Goal: Task Accomplishment & Management: Use online tool/utility

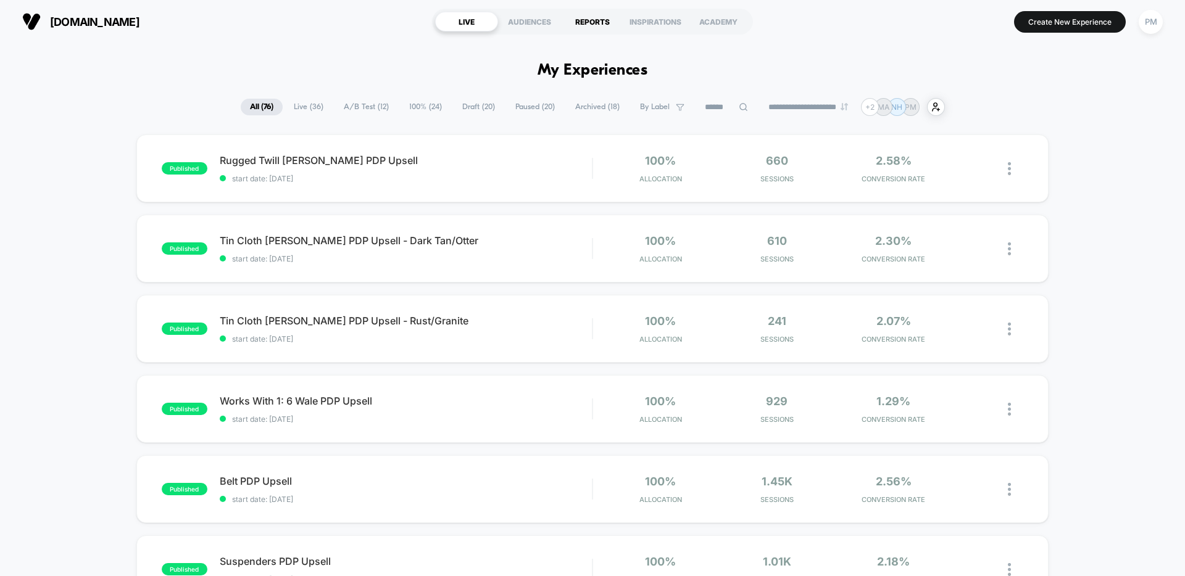
click at [597, 16] on div "REPORTS" at bounding box center [592, 22] width 63 height 20
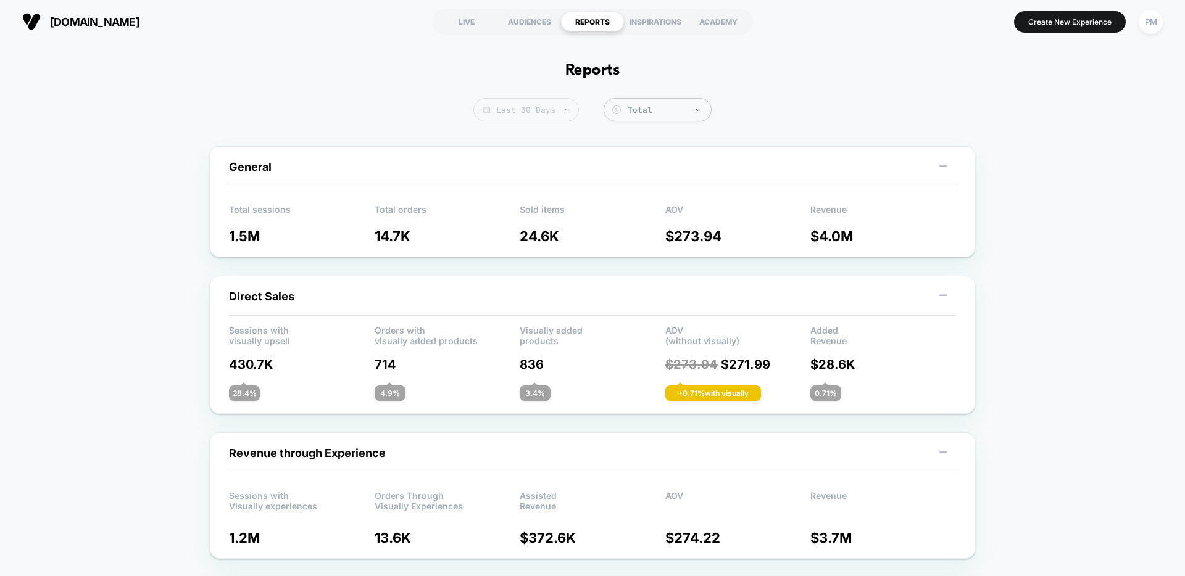
click at [547, 118] on span "Last 30 Days" at bounding box center [526, 109] width 106 height 23
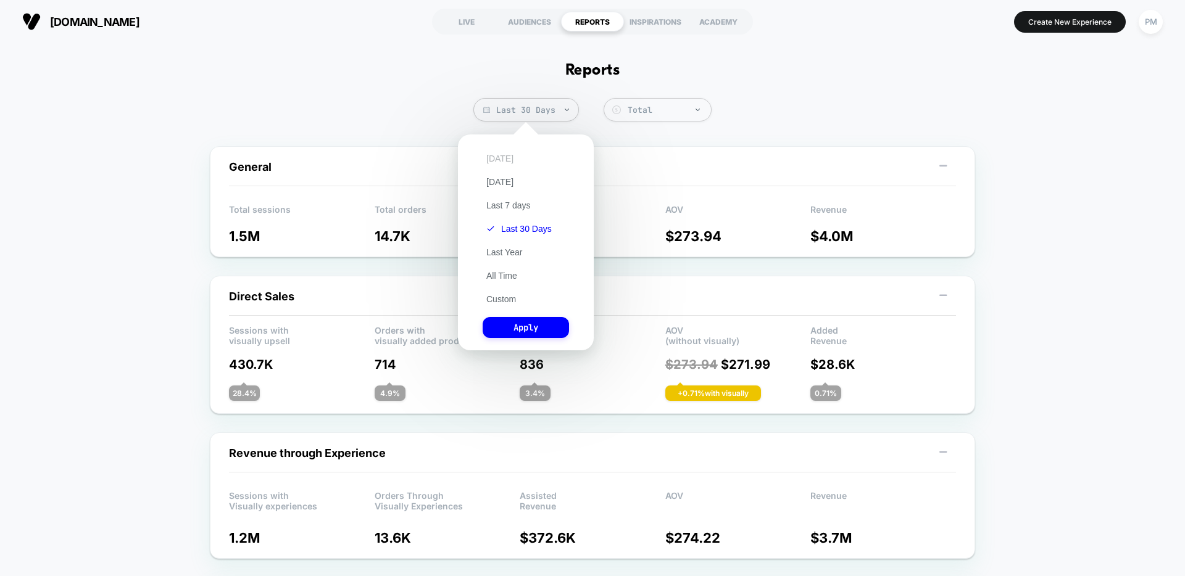
click at [507, 154] on button "[DATE]" at bounding box center [500, 158] width 35 height 11
click at [534, 323] on button "Apply" at bounding box center [526, 327] width 86 height 21
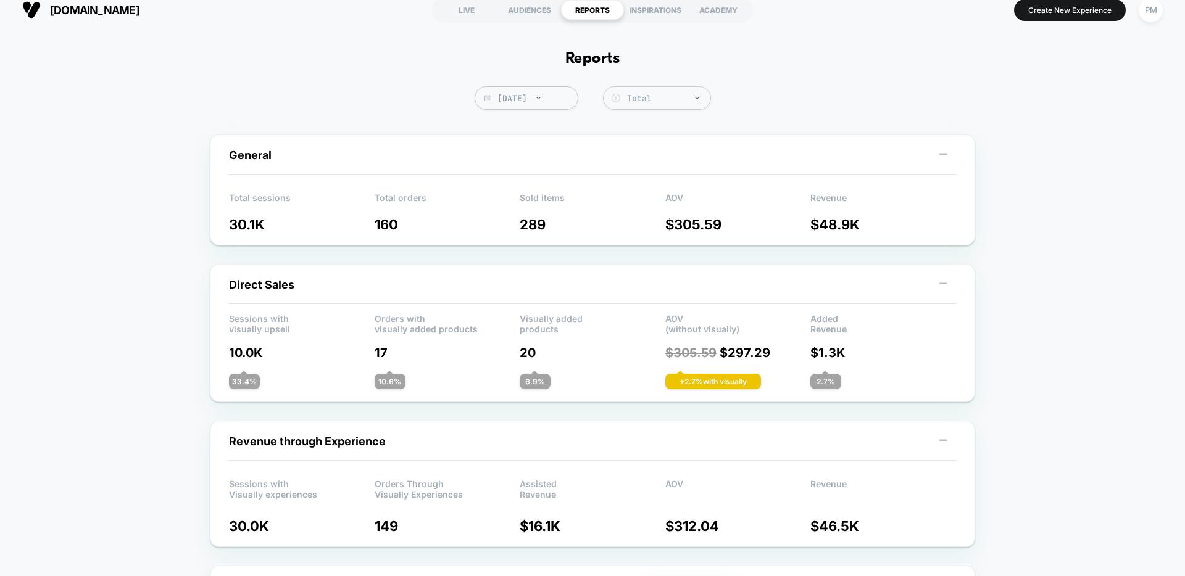
scroll to position [11, 0]
click at [520, 96] on span "[DATE]" at bounding box center [527, 98] width 104 height 23
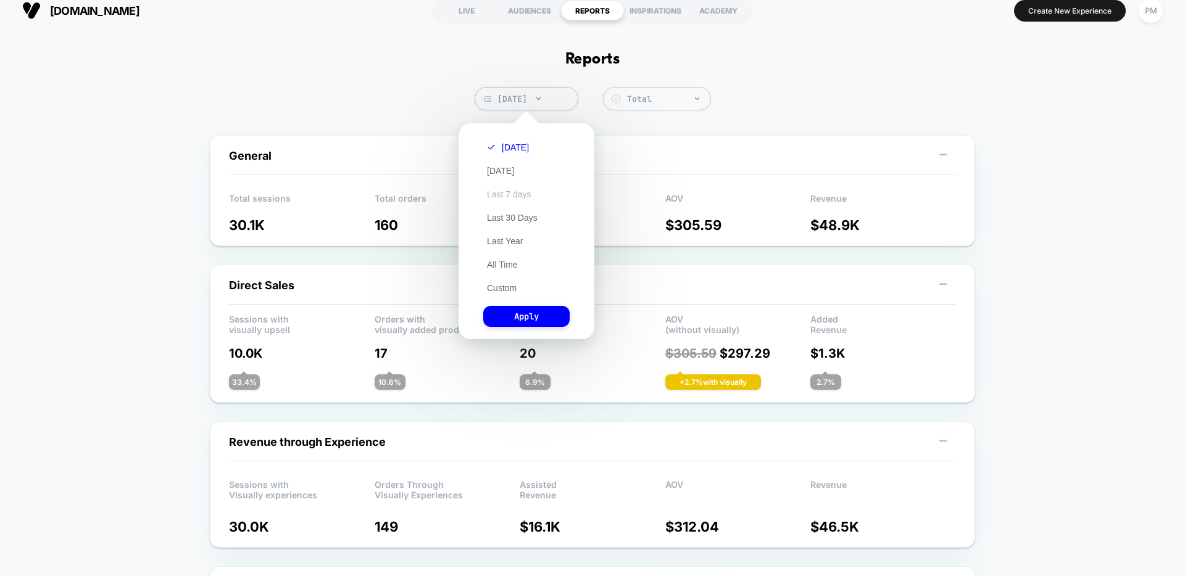
click at [517, 191] on button "Last 7 days" at bounding box center [509, 194] width 52 height 11
click at [523, 308] on button "Apply" at bounding box center [526, 316] width 86 height 21
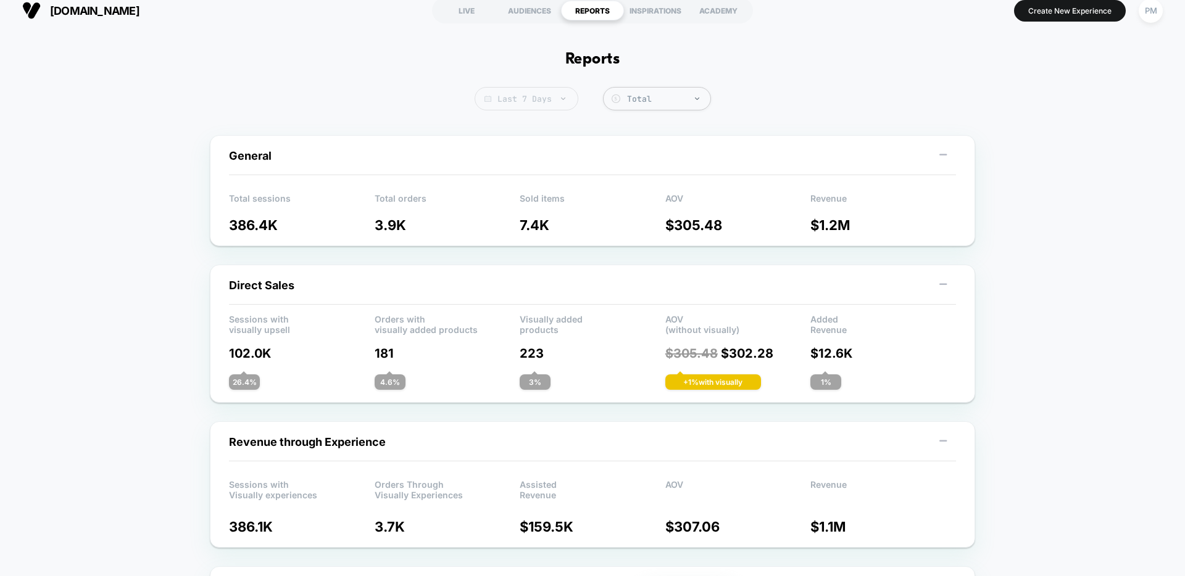
click at [547, 100] on span "Last 7 Days" at bounding box center [527, 98] width 104 height 23
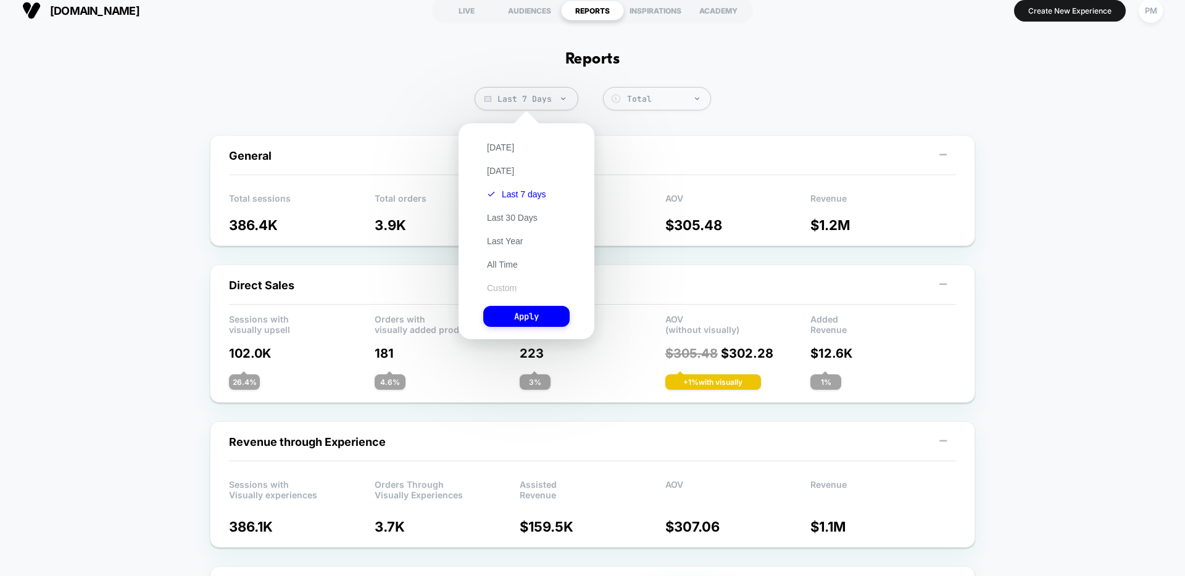
click at [504, 290] on button "Custom" at bounding box center [501, 288] width 37 height 11
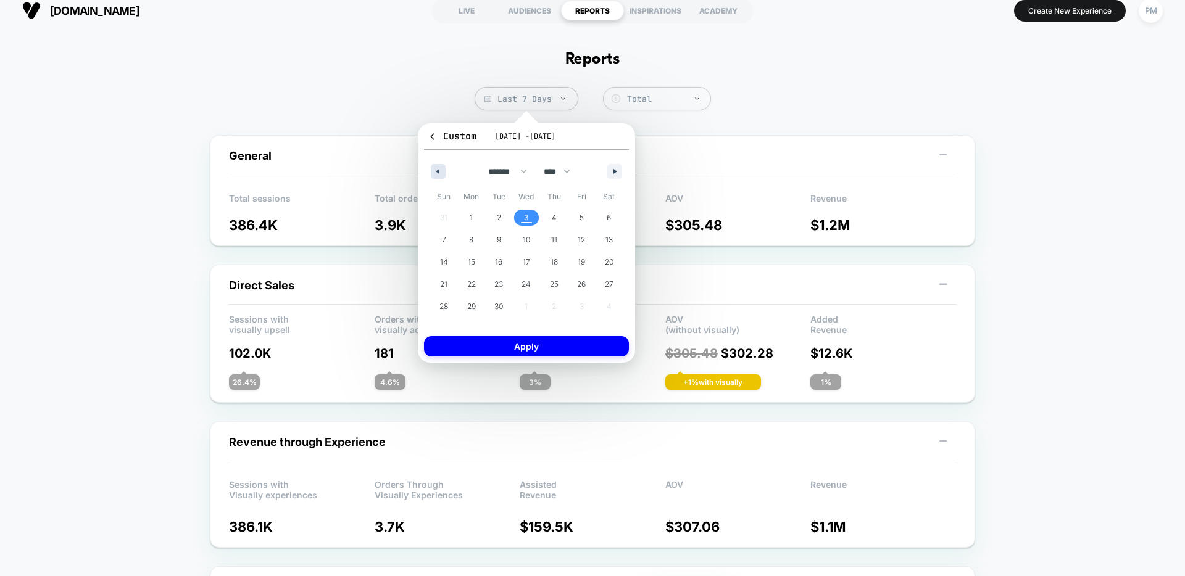
click at [439, 171] on icon "button" at bounding box center [436, 171] width 6 height 5
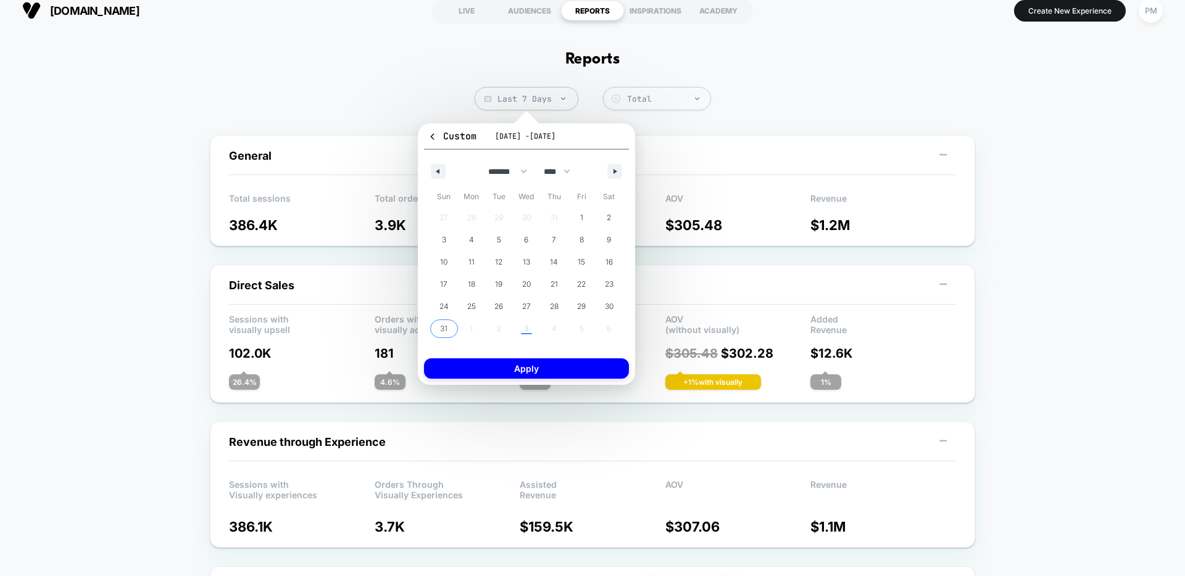
click at [497, 268] on span "12" at bounding box center [498, 262] width 7 height 22
click at [442, 336] on span "31" at bounding box center [443, 329] width 7 height 22
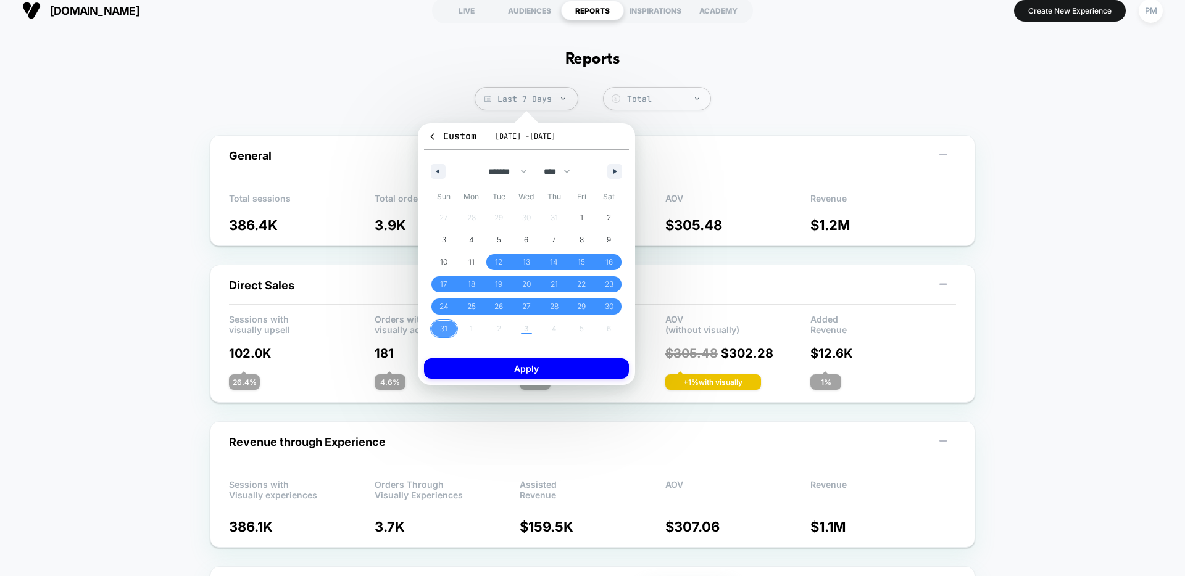
click at [452, 334] on span "31" at bounding box center [444, 329] width 28 height 16
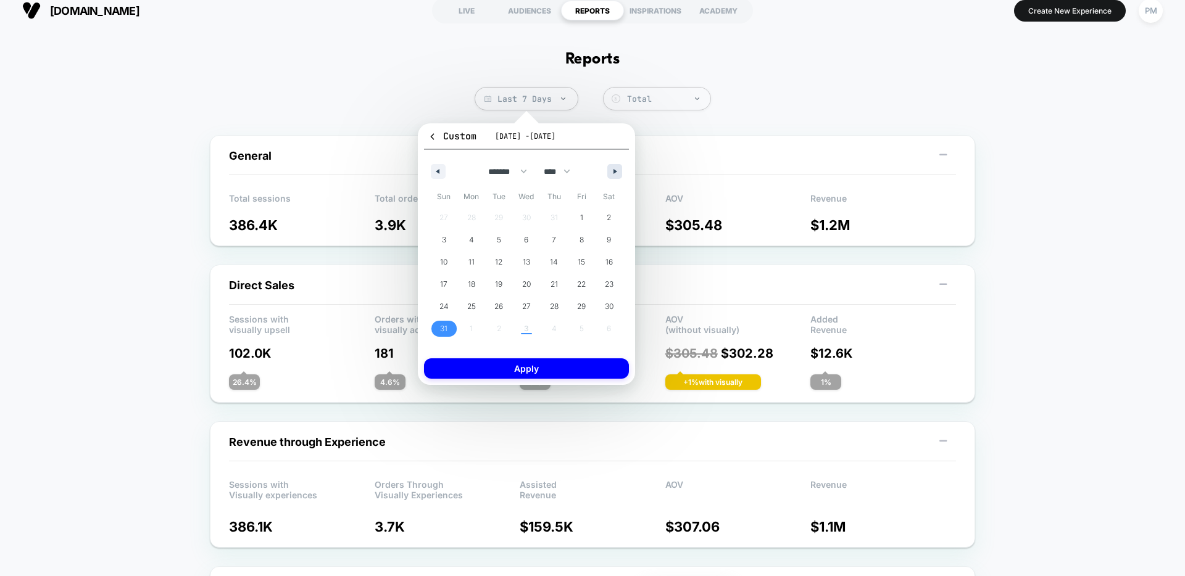
click at [612, 169] on button "button" at bounding box center [614, 171] width 15 height 15
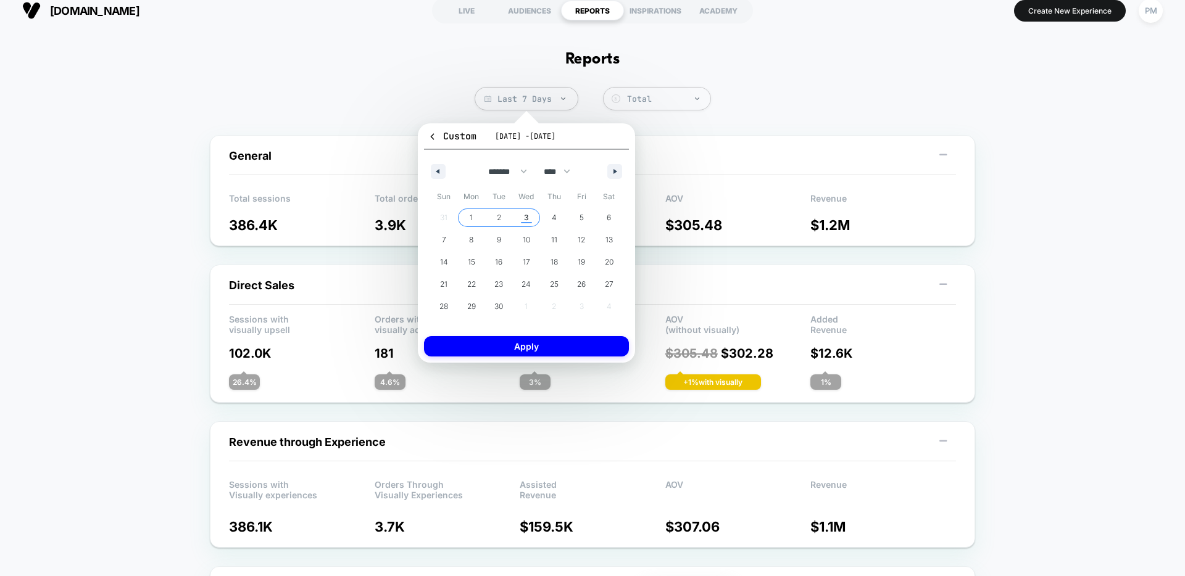
click at [521, 216] on span "3" at bounding box center [527, 218] width 28 height 16
select select "*"
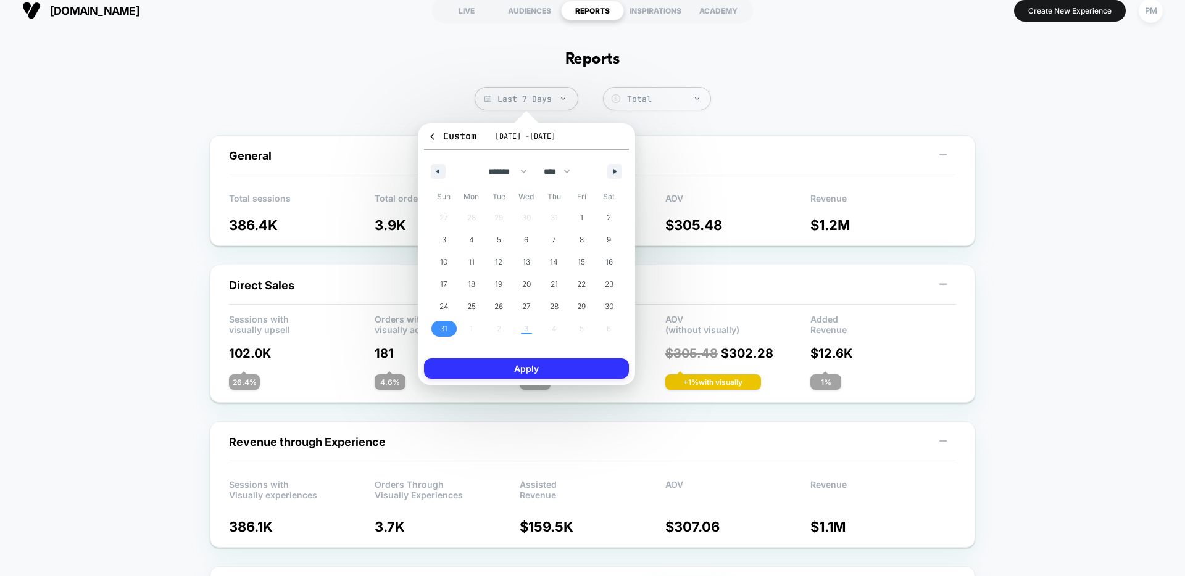
click at [524, 375] on button "Apply" at bounding box center [526, 369] width 205 height 20
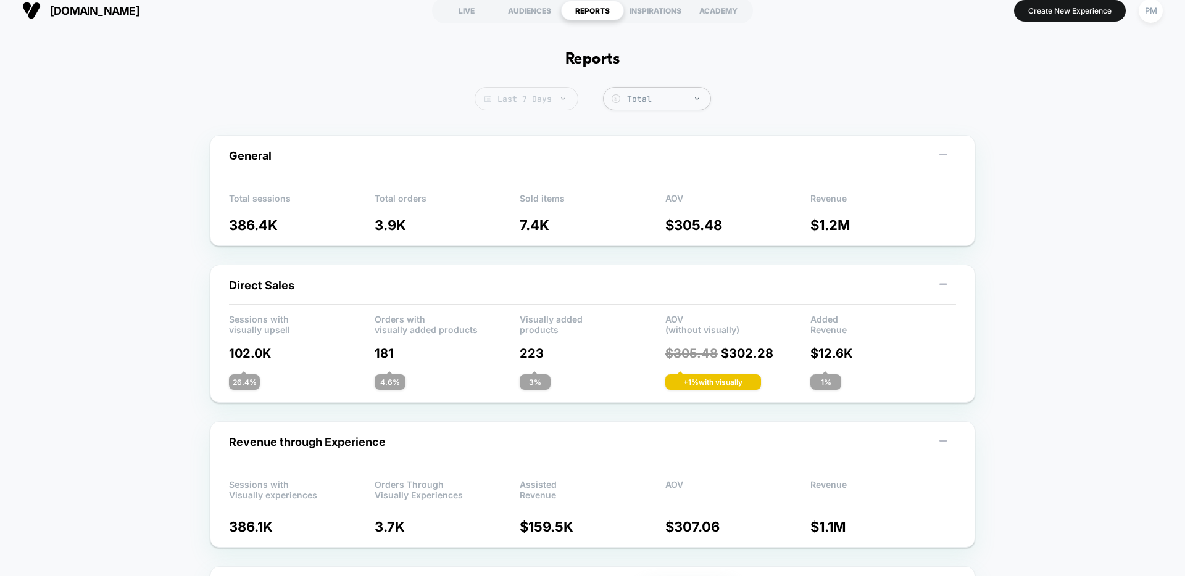
click at [570, 98] on span "Last 7 Days" at bounding box center [527, 98] width 104 height 23
select select "*"
select select "****"
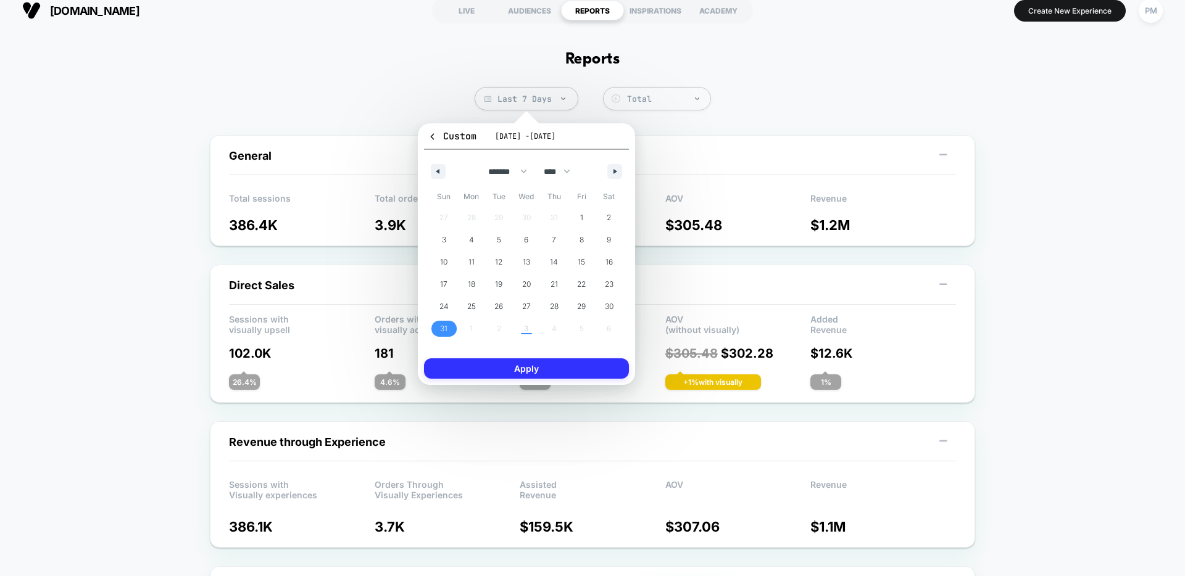
click at [562, 367] on button "Apply" at bounding box center [526, 369] width 205 height 20
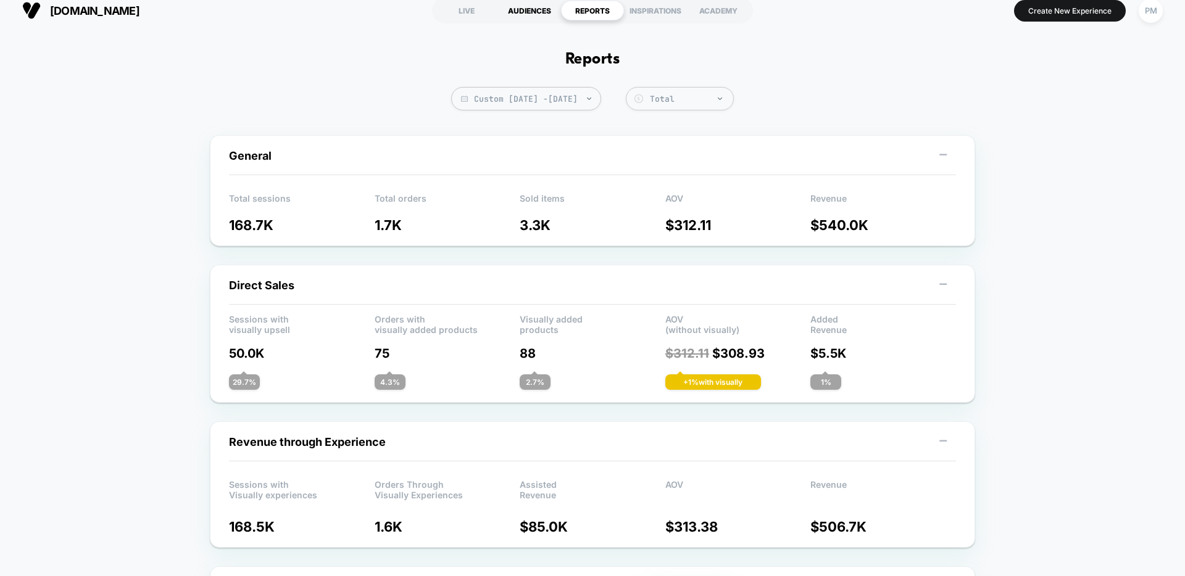
click at [552, 13] on div "AUDIENCES" at bounding box center [529, 11] width 63 height 20
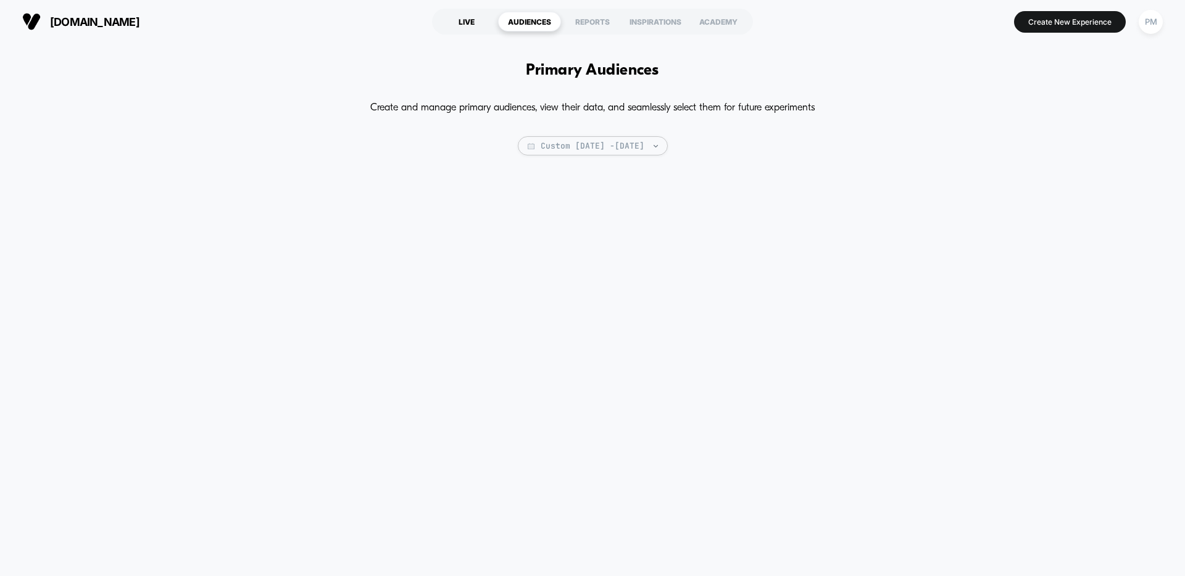
click at [469, 12] on div "LIVE" at bounding box center [466, 22] width 63 height 20
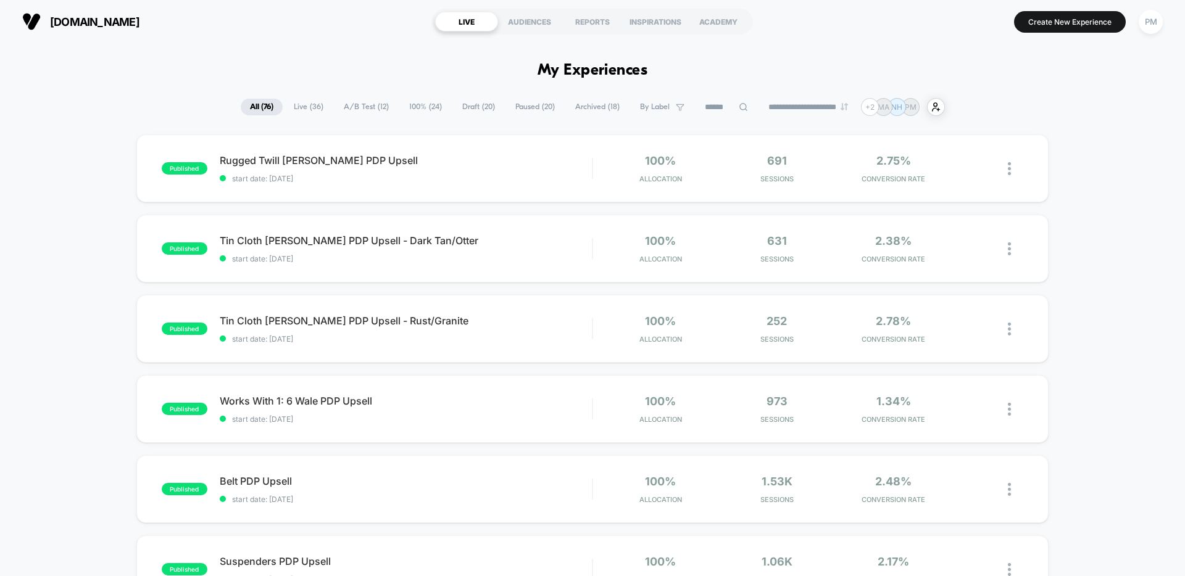
click at [720, 109] on input at bounding box center [726, 107] width 62 height 15
type input "*********"
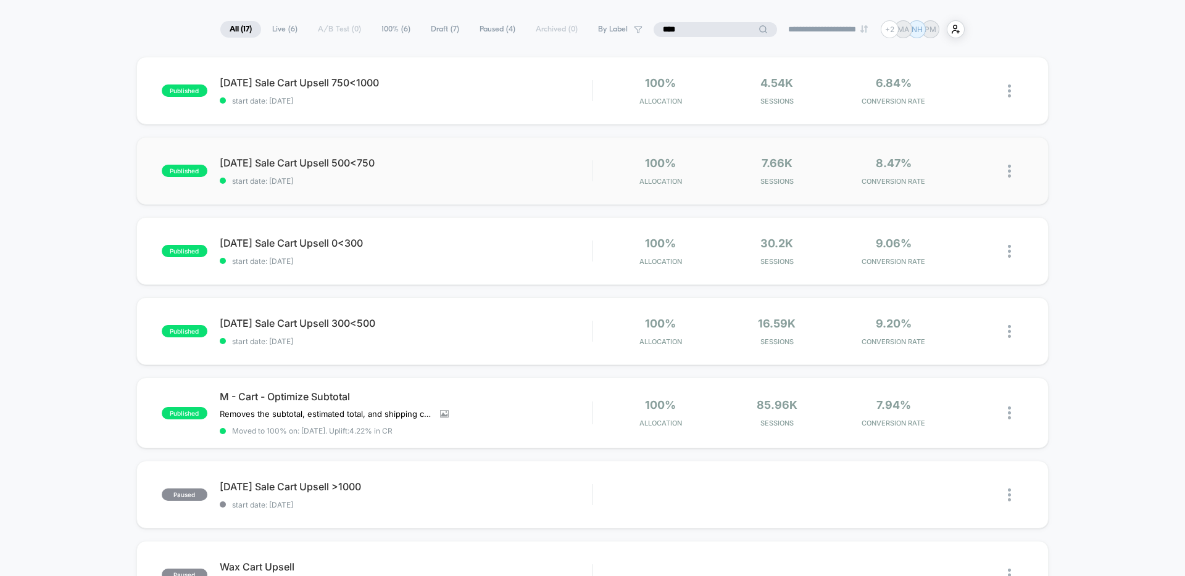
scroll to position [137, 0]
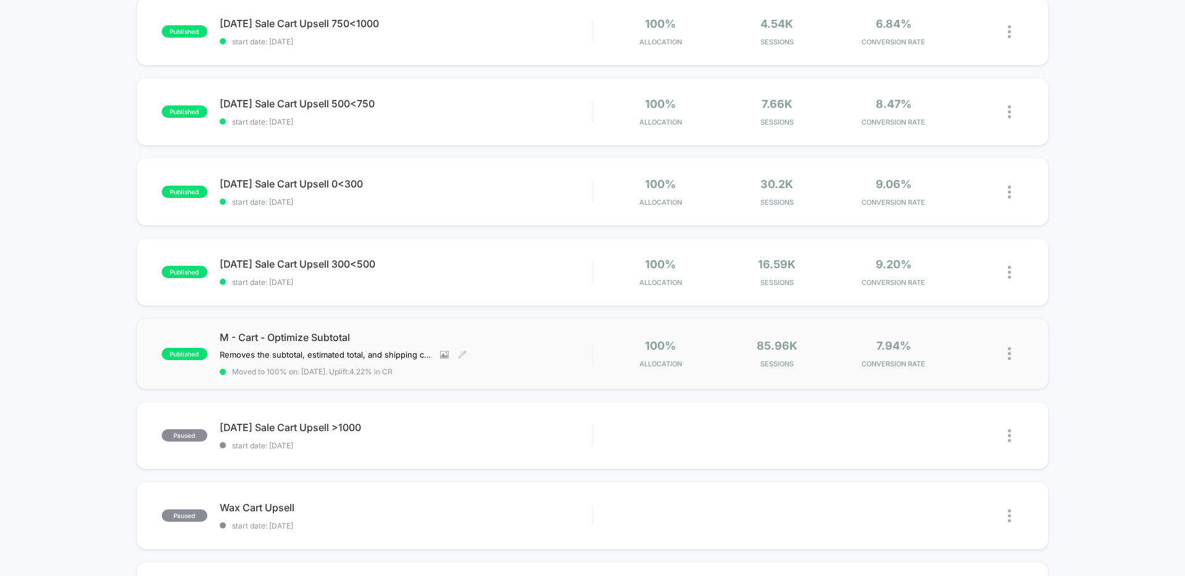
type input "****"
click at [462, 334] on span "M - Cart - Optimize Subtotal" at bounding box center [406, 337] width 372 height 12
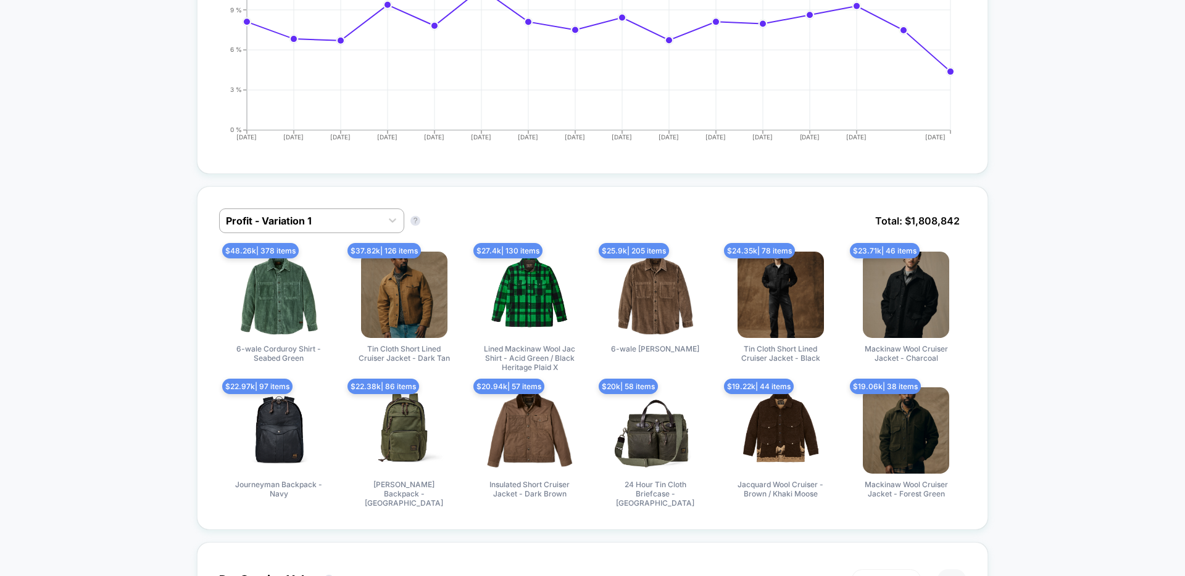
scroll to position [614, 0]
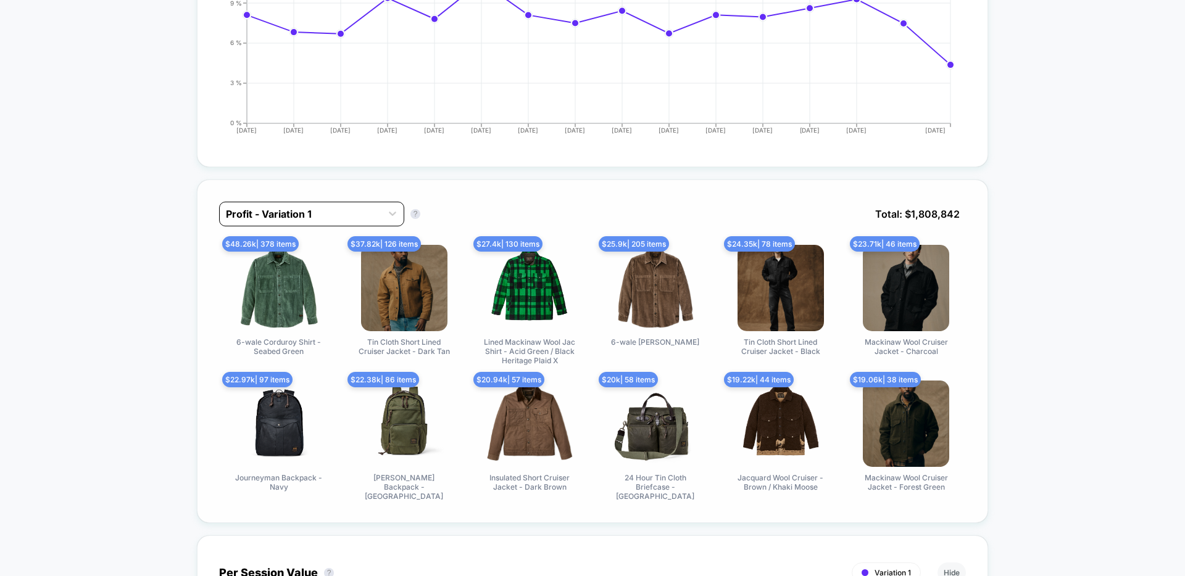
click at [270, 207] on div at bounding box center [300, 214] width 149 height 15
click at [471, 180] on div "Profit - Variation 1 Profit - Variation 1 ? Total: $ 1,808,842 $ 48.26k | 378 i…" at bounding box center [592, 352] width 791 height 344
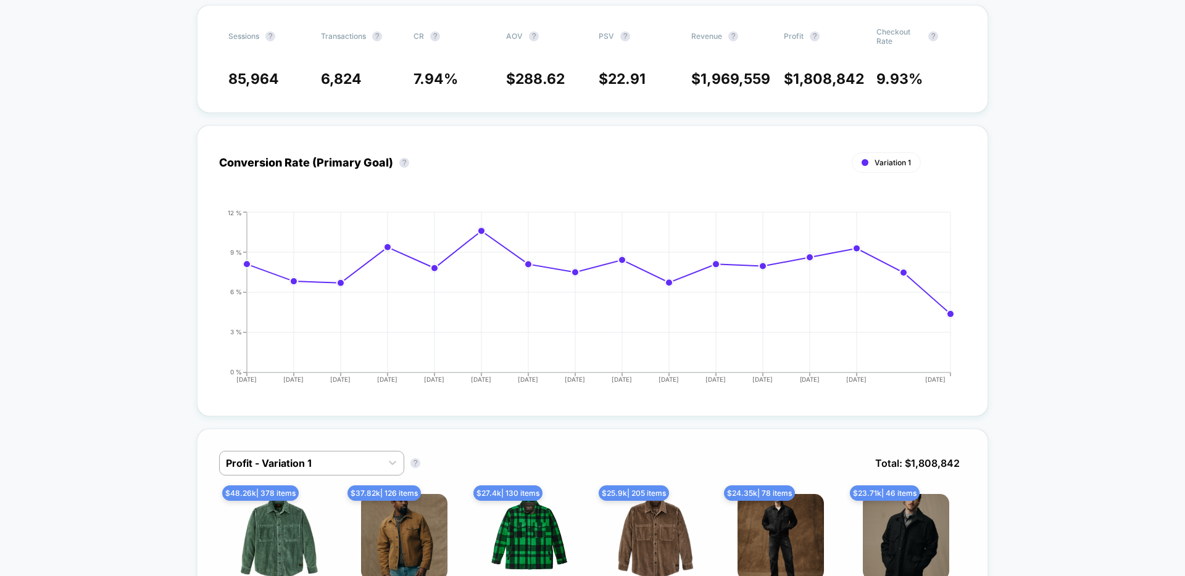
scroll to position [0, 0]
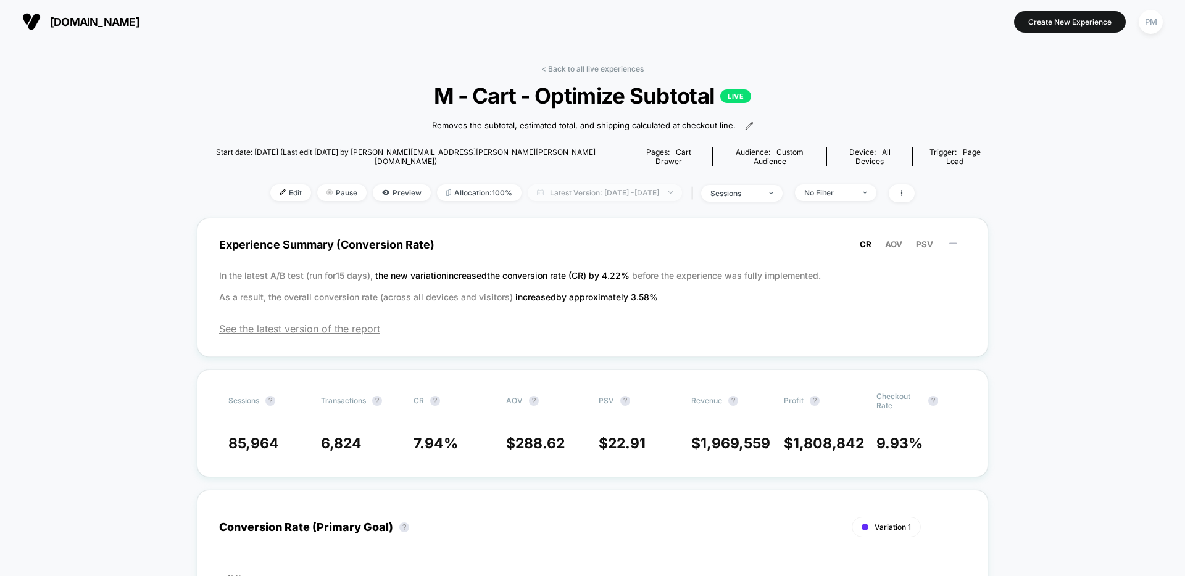
click at [614, 185] on span "Latest Version: [DATE] - [DATE]" at bounding box center [605, 193] width 154 height 17
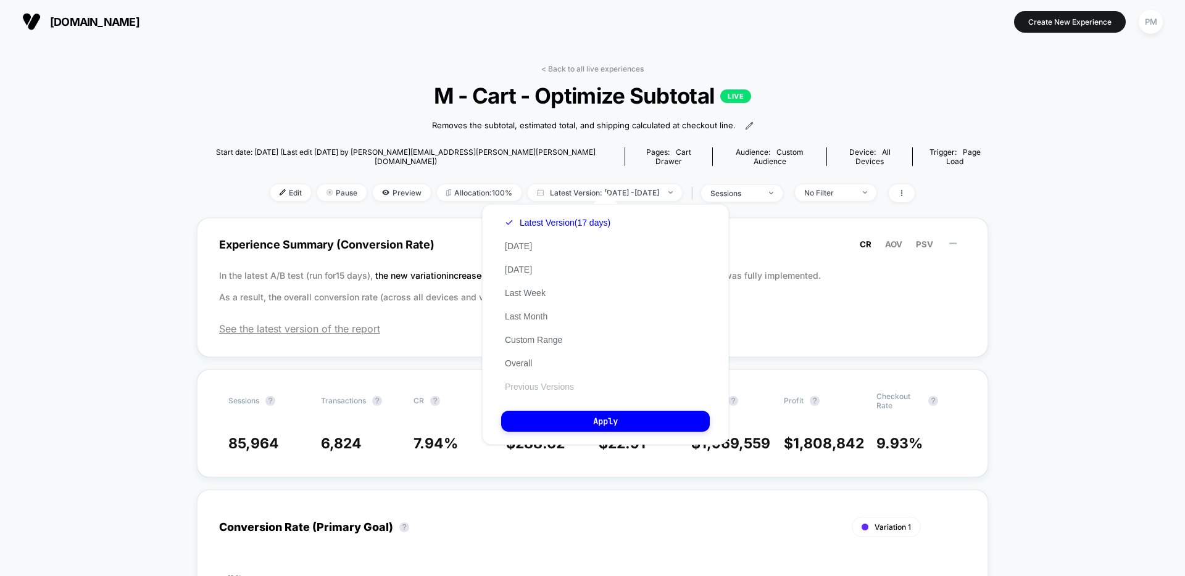
click at [534, 383] on button "Previous Versions" at bounding box center [539, 386] width 77 height 11
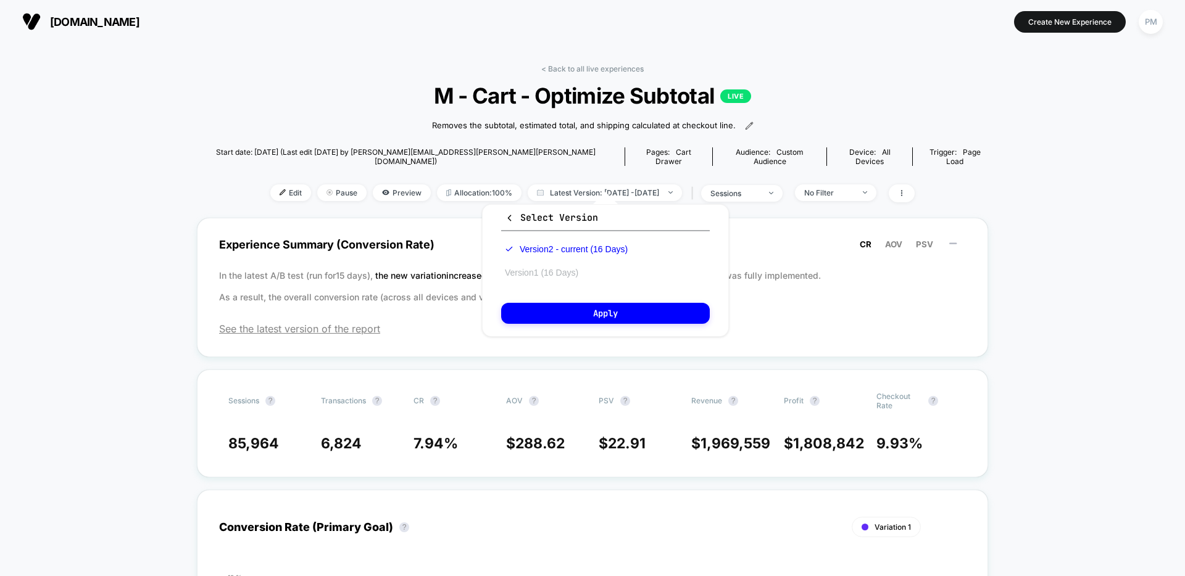
click at [563, 269] on button "Version 1 (16 Days)" at bounding box center [541, 272] width 81 height 11
click at [579, 314] on button "Apply" at bounding box center [605, 313] width 209 height 21
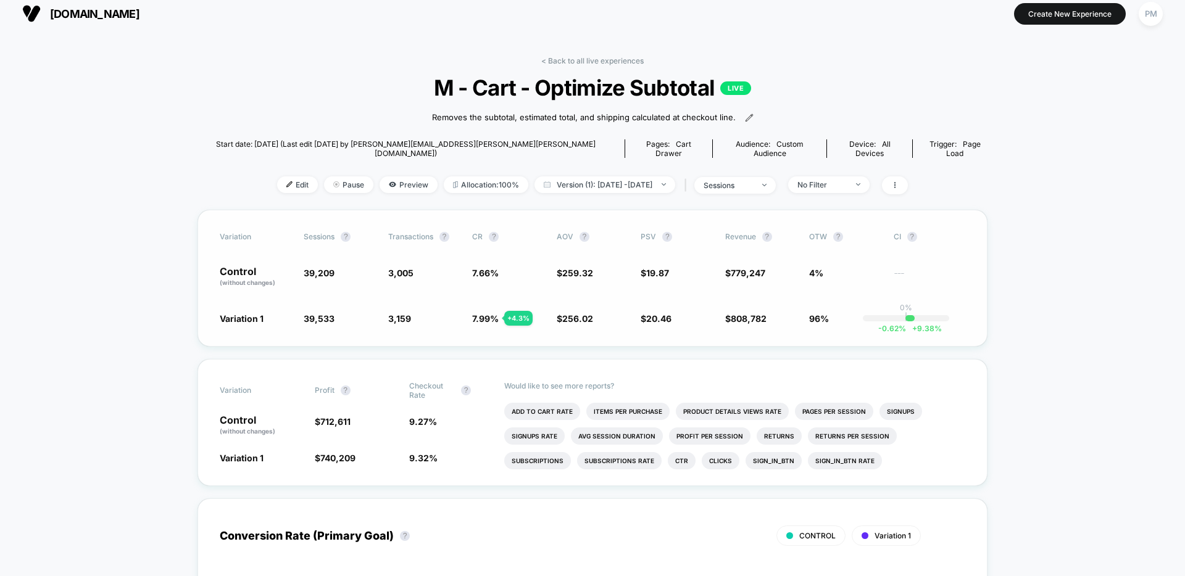
scroll to position [10, 0]
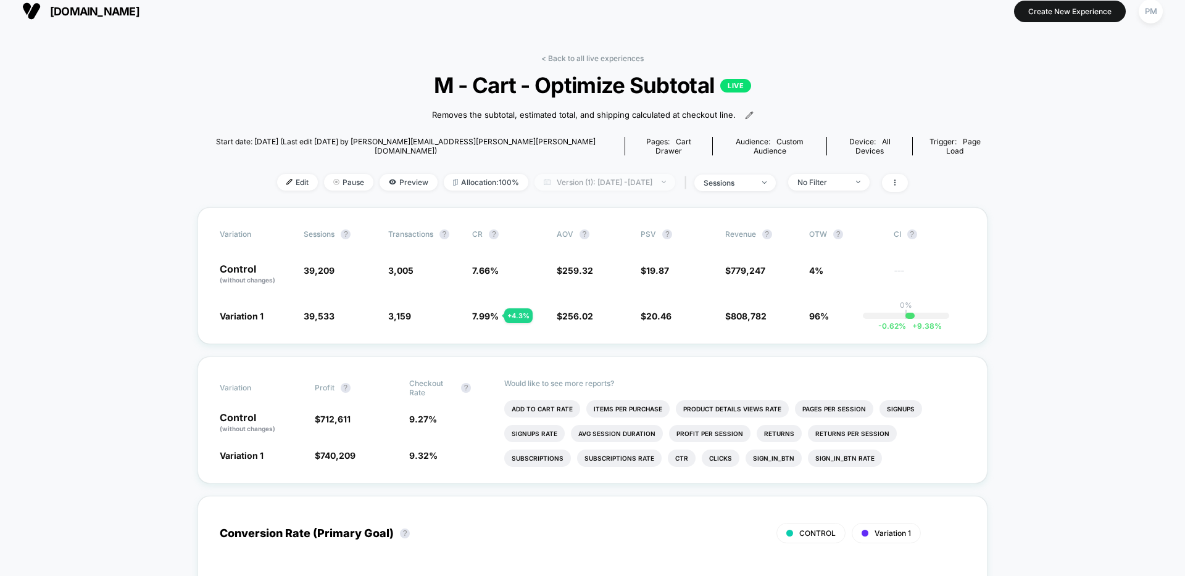
click at [578, 174] on span "Version (1): [DATE] - [DATE]" at bounding box center [604, 182] width 141 height 17
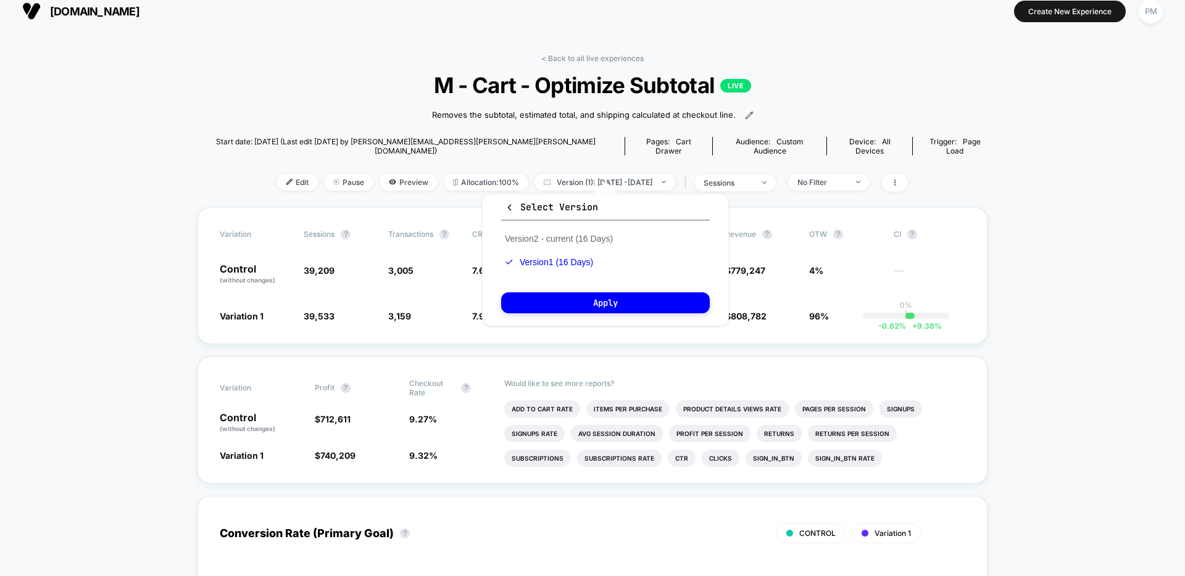
click at [545, 149] on div "Start date: [DATE] (Last edit [DATE] by [PERSON_NAME][EMAIL_ADDRESS][PERSON_NAM…" at bounding box center [592, 146] width 790 height 31
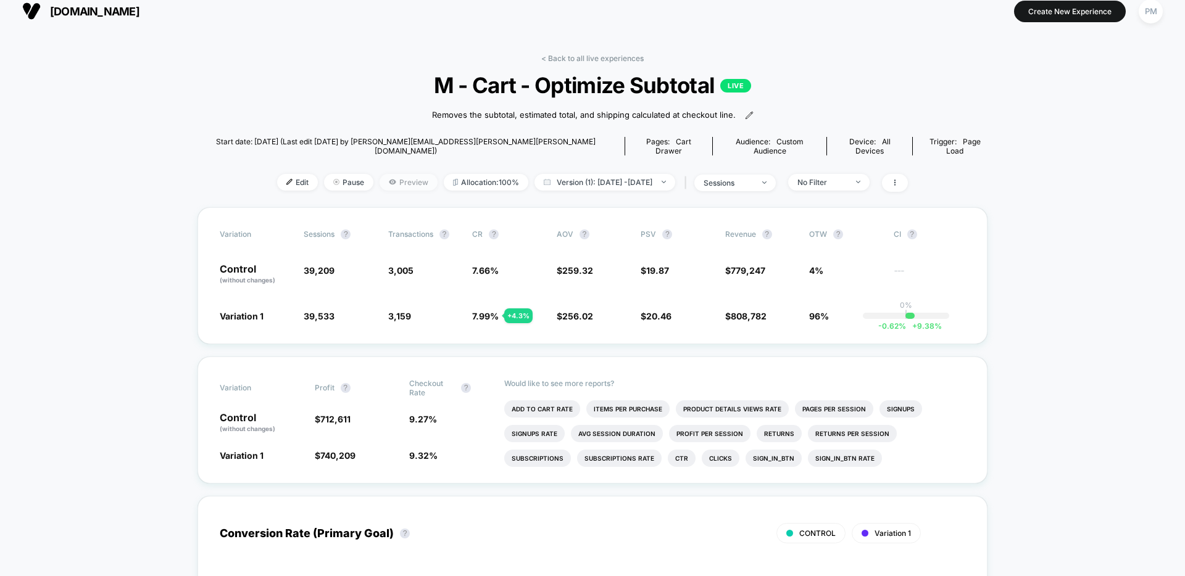
click at [396, 174] on span "Preview" at bounding box center [409, 182] width 58 height 17
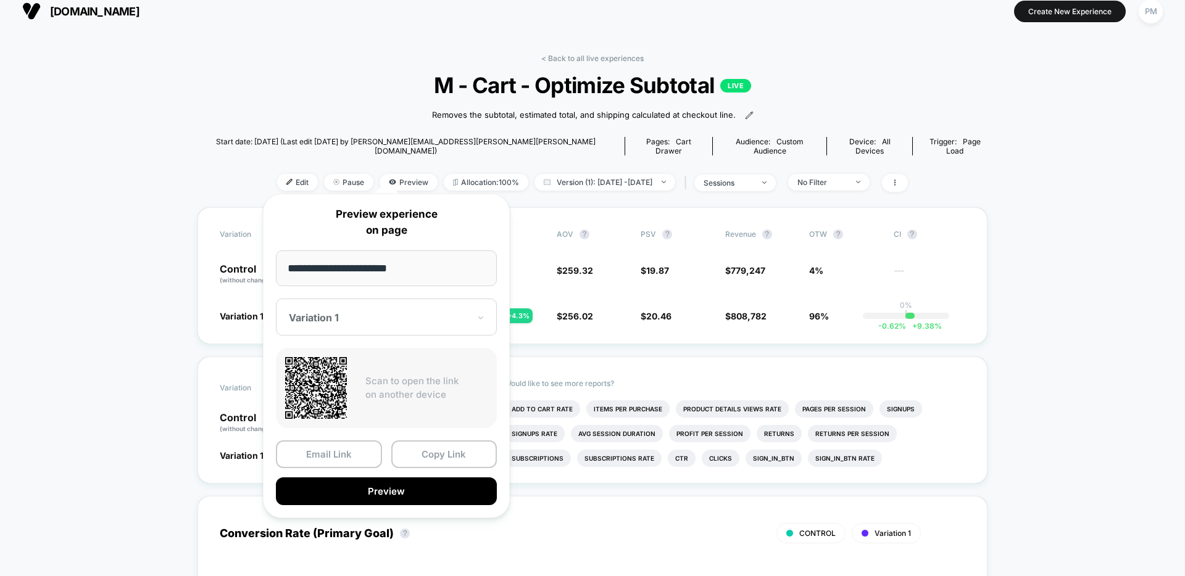
click at [357, 324] on div at bounding box center [379, 318] width 180 height 12
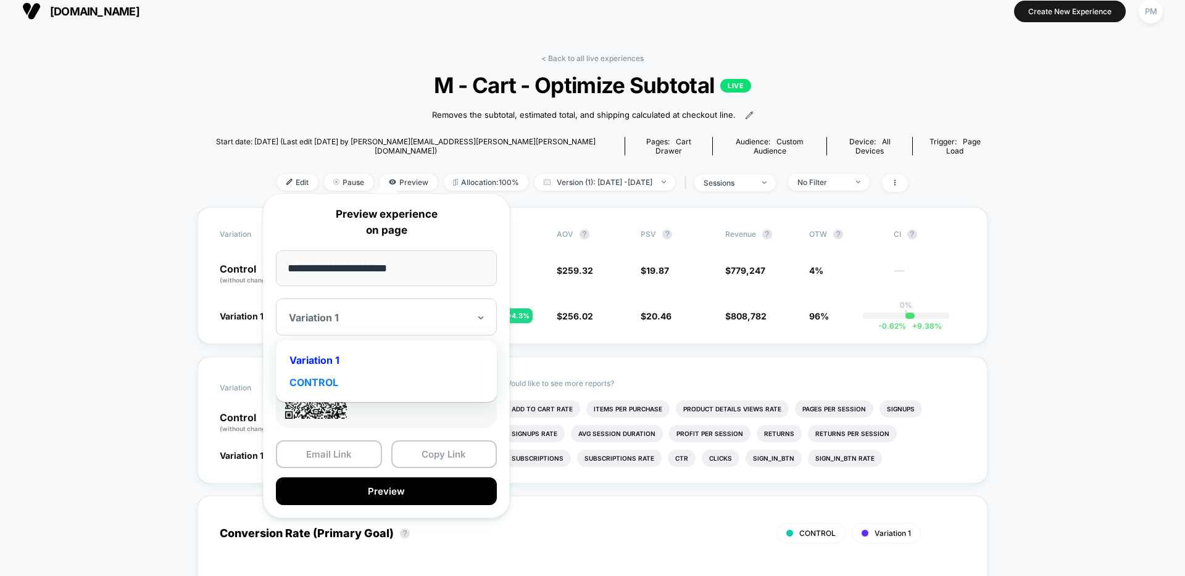
click at [315, 383] on div "CONTROL" at bounding box center [386, 383] width 209 height 22
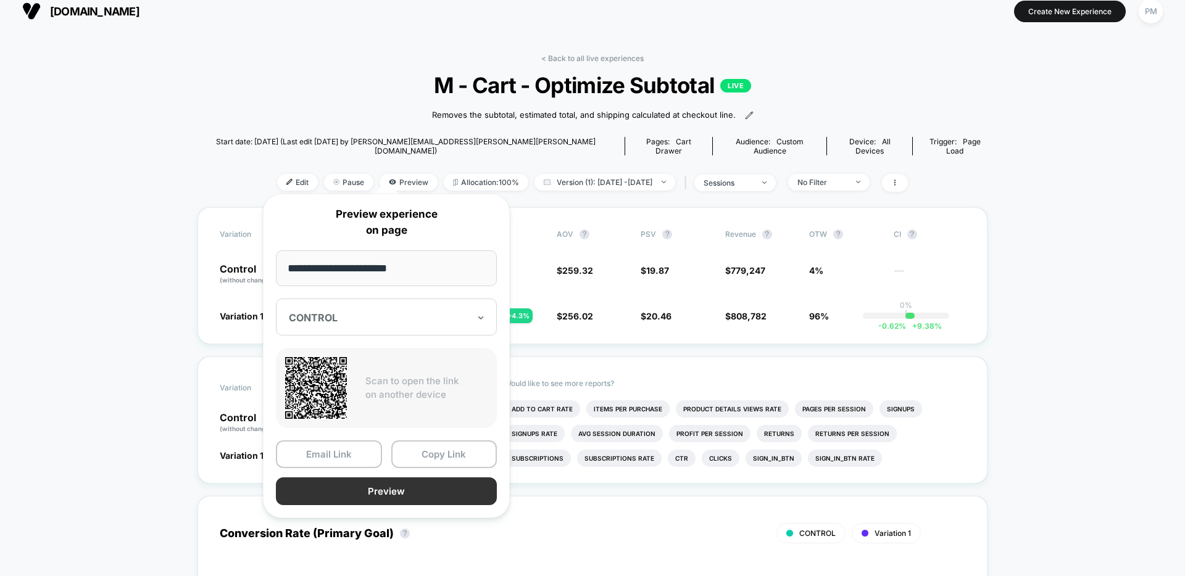
click at [410, 494] on button "Preview" at bounding box center [386, 492] width 221 height 28
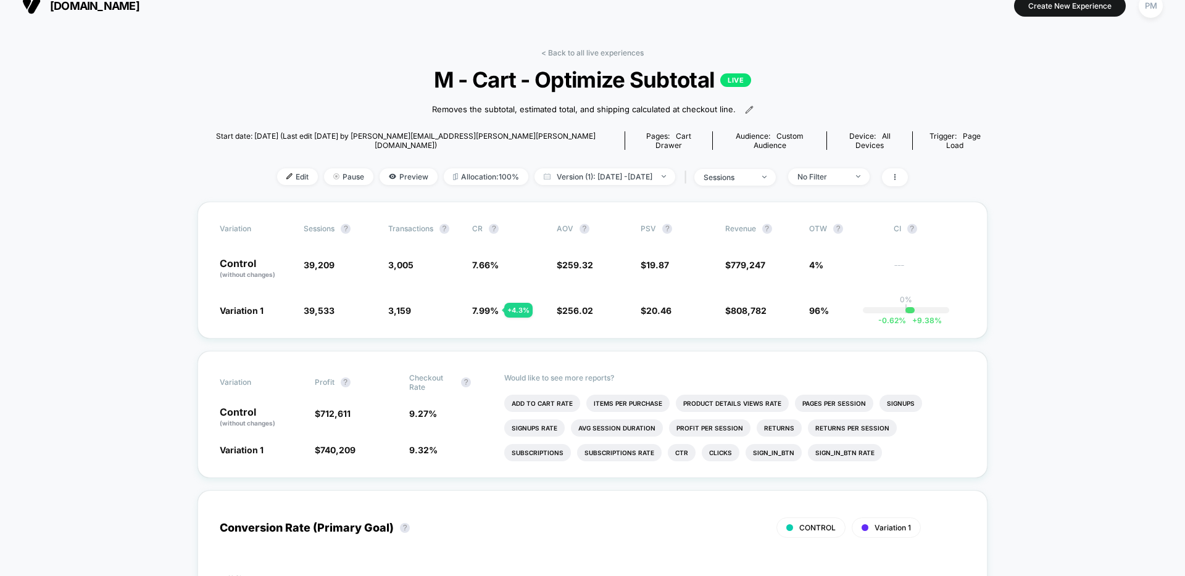
scroll to position [11, 0]
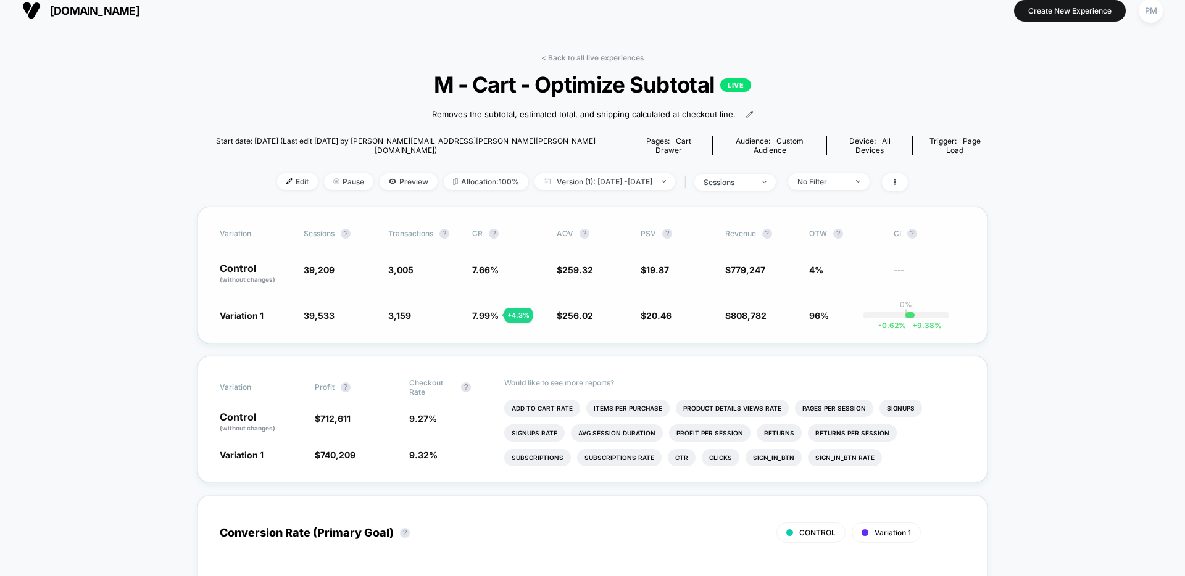
click at [333, 265] on span "39,209" at bounding box center [319, 270] width 31 height 10
click at [319, 266] on span "39,209" at bounding box center [340, 274] width 72 height 21
drag, startPoint x: 347, startPoint y: 262, endPoint x: 326, endPoint y: 262, distance: 21.0
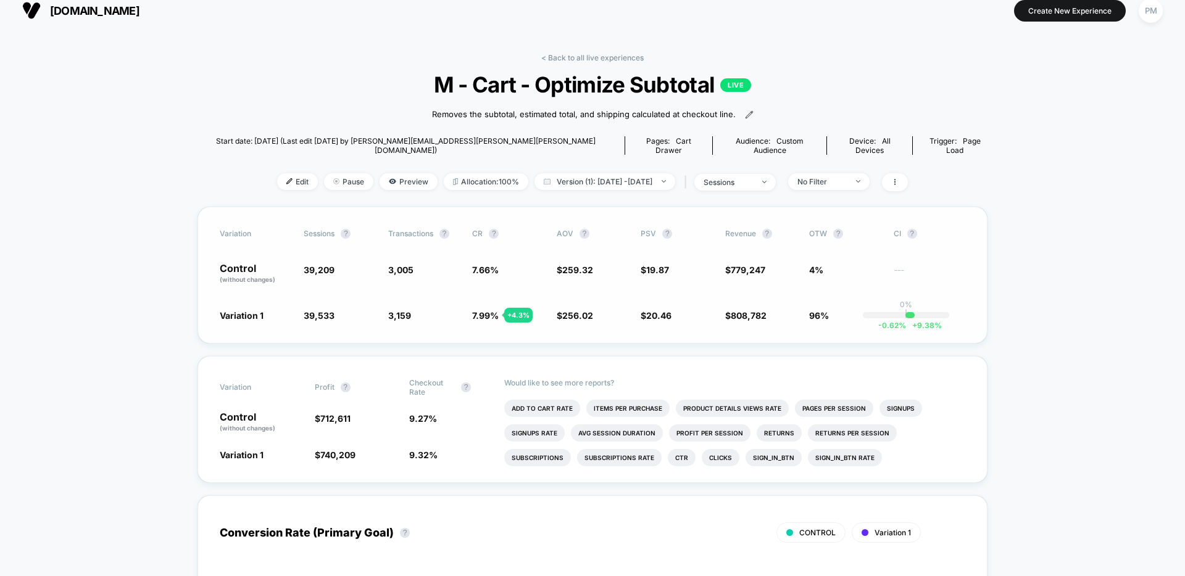
click at [326, 264] on span "39,209" at bounding box center [340, 274] width 72 height 21
click at [345, 264] on span "39,209" at bounding box center [340, 274] width 72 height 21
drag, startPoint x: 309, startPoint y: 260, endPoint x: 352, endPoint y: 260, distance: 43.2
click at [352, 264] on div "Control (without changes) 39,209 3,005 7.66 % $ 259.32 $ 19.87 $ 779,247 4% ---" at bounding box center [592, 274] width 745 height 21
drag, startPoint x: 352, startPoint y: 260, endPoint x: 289, endPoint y: 260, distance: 63.6
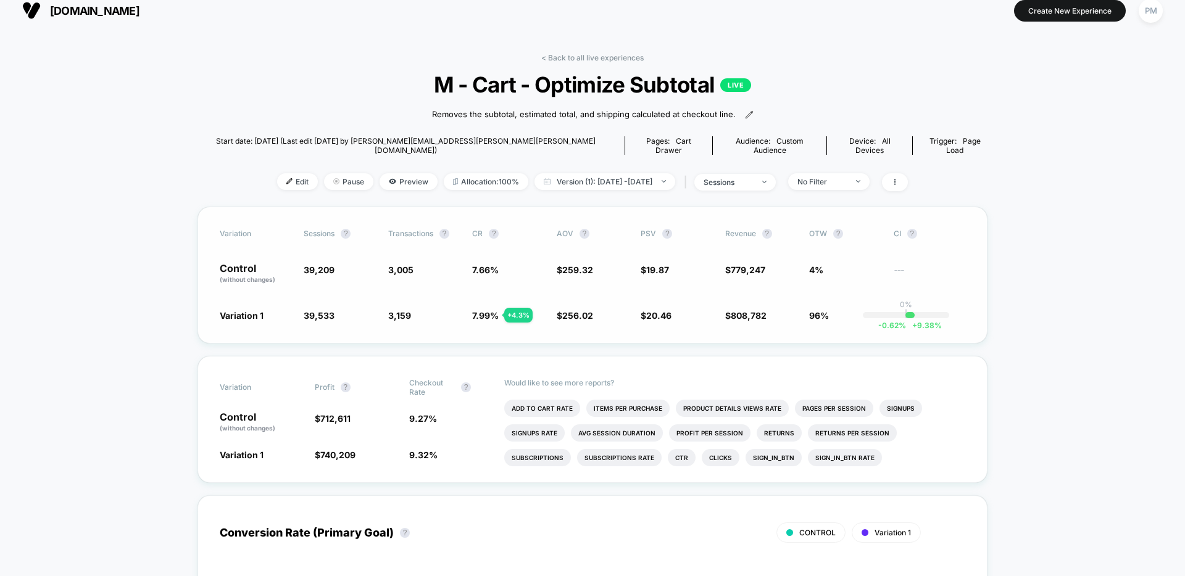
click at [288, 264] on div "Control (without changes) 39,209 3,005 7.66 % $ 259.32 $ 19.87 $ 779,247 4% ---" at bounding box center [592, 274] width 745 height 21
drag, startPoint x: 354, startPoint y: 317, endPoint x: 307, endPoint y: 317, distance: 46.3
click at [307, 318] on div "Variation Sessions ? Transactions ? CR ? AOV ? PSV ? Revenue ? OTW ? CI ? Contr…" at bounding box center [592, 275] width 790 height 137
drag, startPoint x: 321, startPoint y: 300, endPoint x: 367, endPoint y: 333, distance: 56.7
click at [367, 333] on div "Variation Sessions ? Transactions ? CR ? AOV ? PSV ? Revenue ? OTW ? CI ? Contr…" at bounding box center [592, 275] width 790 height 137
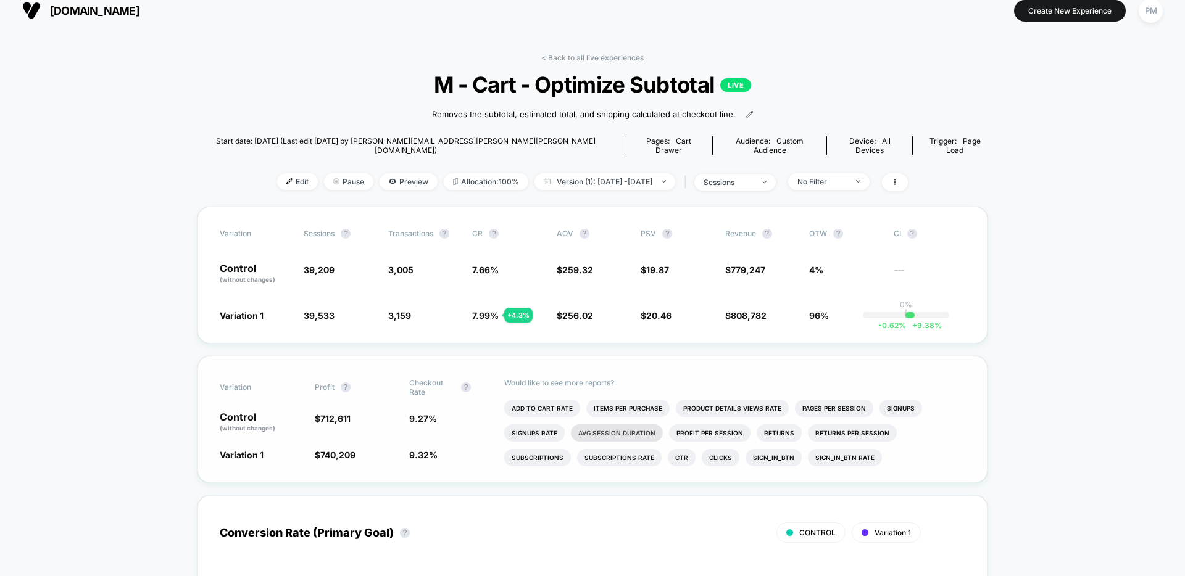
click at [618, 426] on li "Avg Session Duration" at bounding box center [617, 433] width 92 height 17
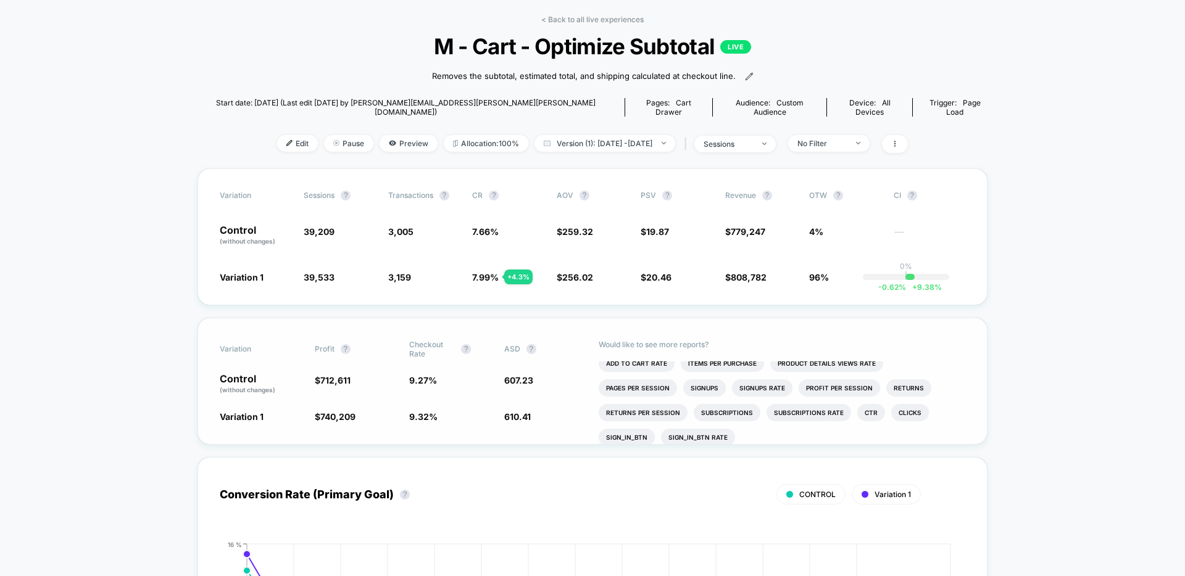
scroll to position [0, 0]
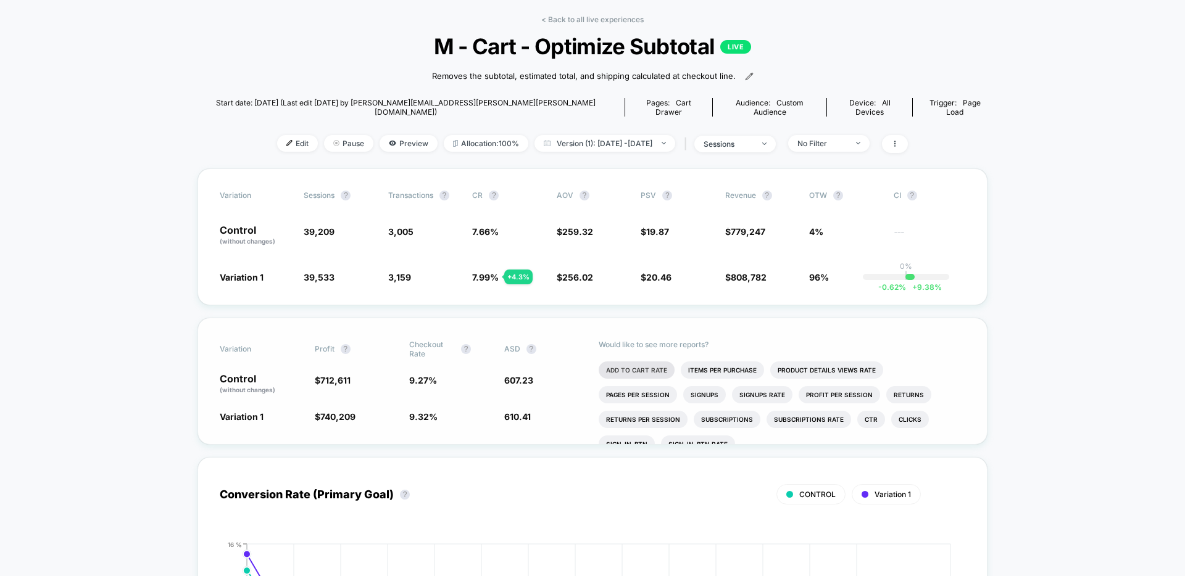
click at [637, 362] on li "Add To Cart Rate" at bounding box center [637, 370] width 76 height 17
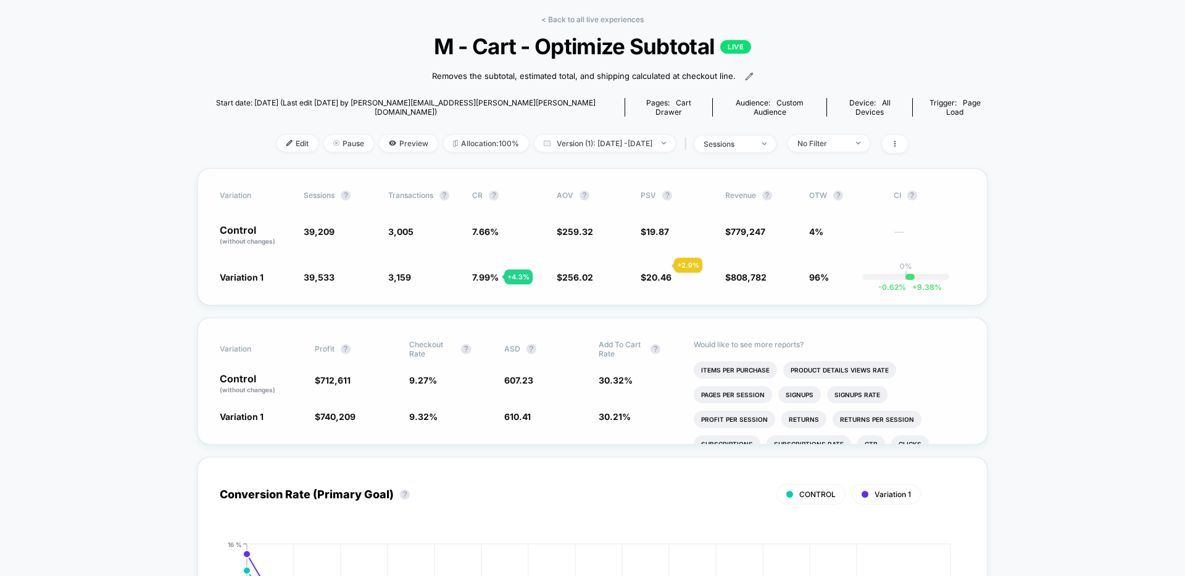
click at [656, 272] on span "20.46" at bounding box center [658, 277] width 25 height 10
click at [809, 272] on span "96%" at bounding box center [819, 277] width 20 height 10
click at [499, 273] on span "7.99 %" at bounding box center [485, 277] width 27 height 10
click at [487, 226] on span "7.66 %" at bounding box center [485, 231] width 27 height 10
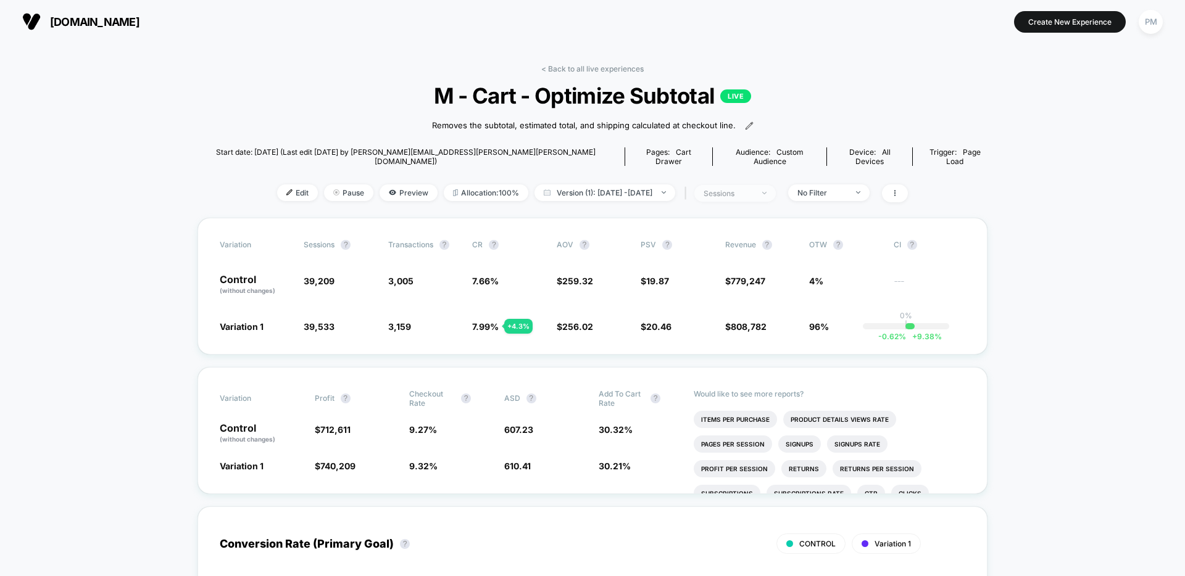
click at [753, 189] on div "sessions" at bounding box center [728, 193] width 49 height 9
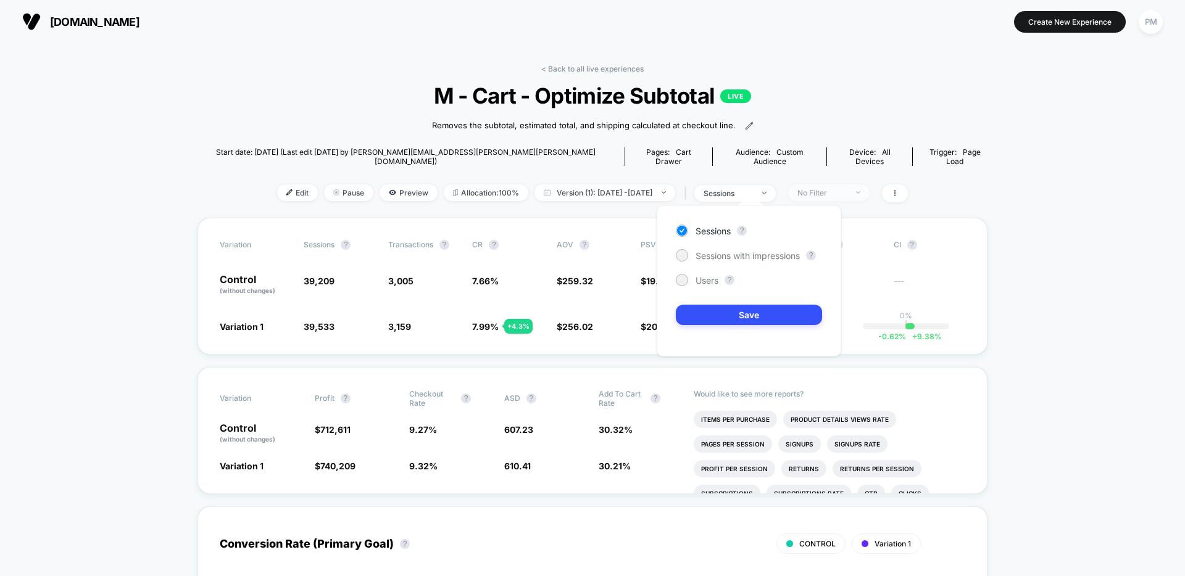
click at [832, 188] on div "No Filter" at bounding box center [821, 192] width 49 height 9
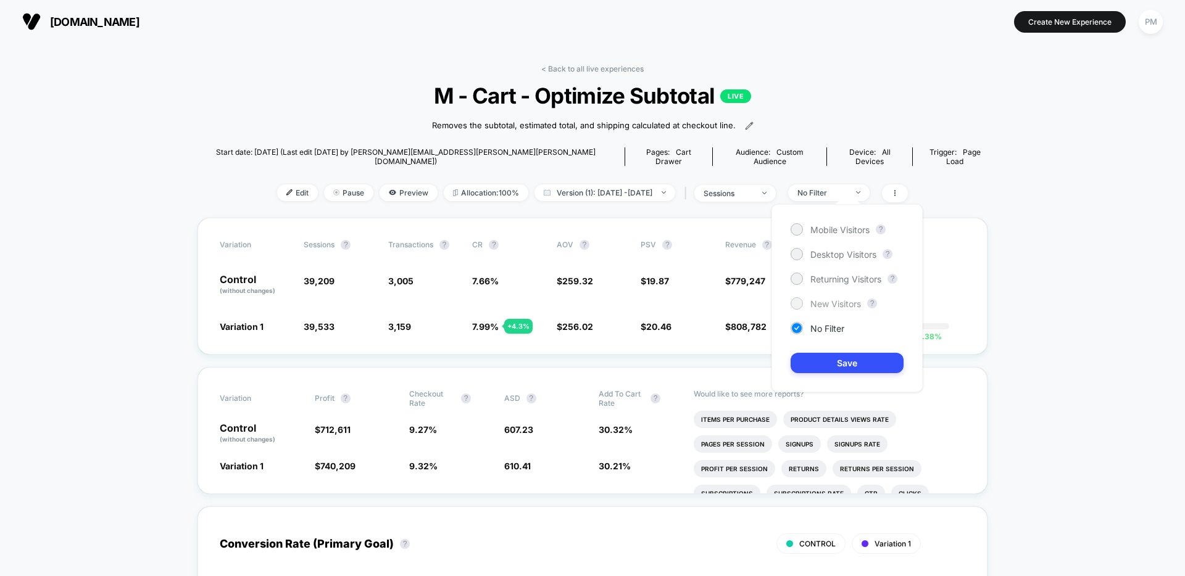
click at [800, 300] on div at bounding box center [796, 303] width 9 height 9
click at [838, 374] on div "Mobile Visitors ? Desktop Visitors ? Returning Visitors ? New Visitors ? No Fil…" at bounding box center [846, 298] width 151 height 188
click at [839, 359] on button "Save" at bounding box center [847, 363] width 113 height 20
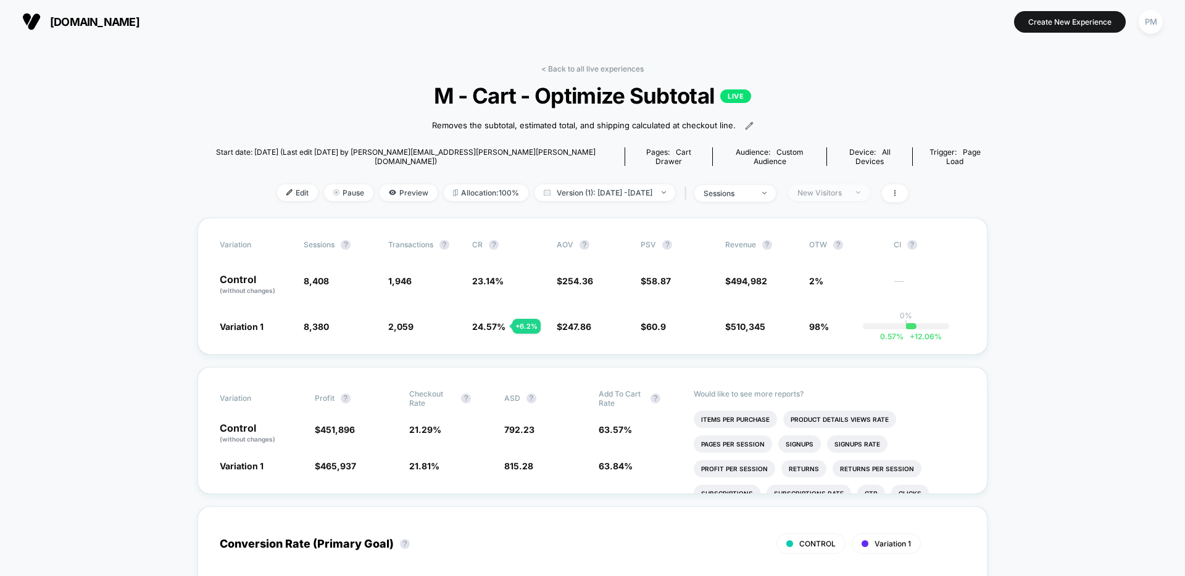
click at [840, 188] on span "New Visitors" at bounding box center [828, 193] width 81 height 17
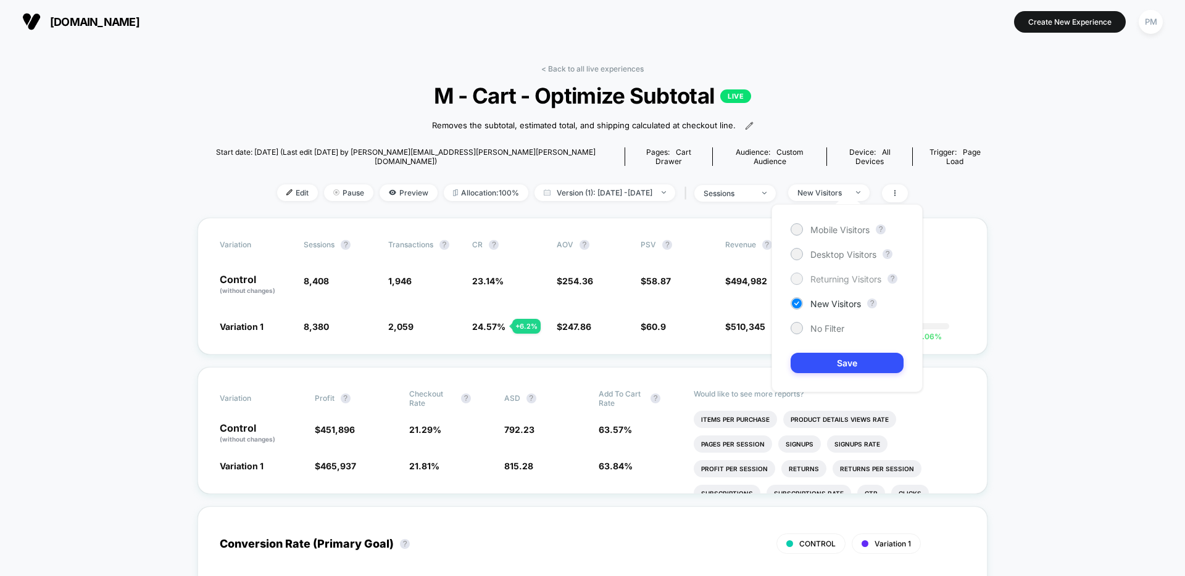
click at [813, 281] on span "Returning Visitors" at bounding box center [845, 279] width 71 height 10
click at [824, 370] on button "Save" at bounding box center [847, 363] width 113 height 20
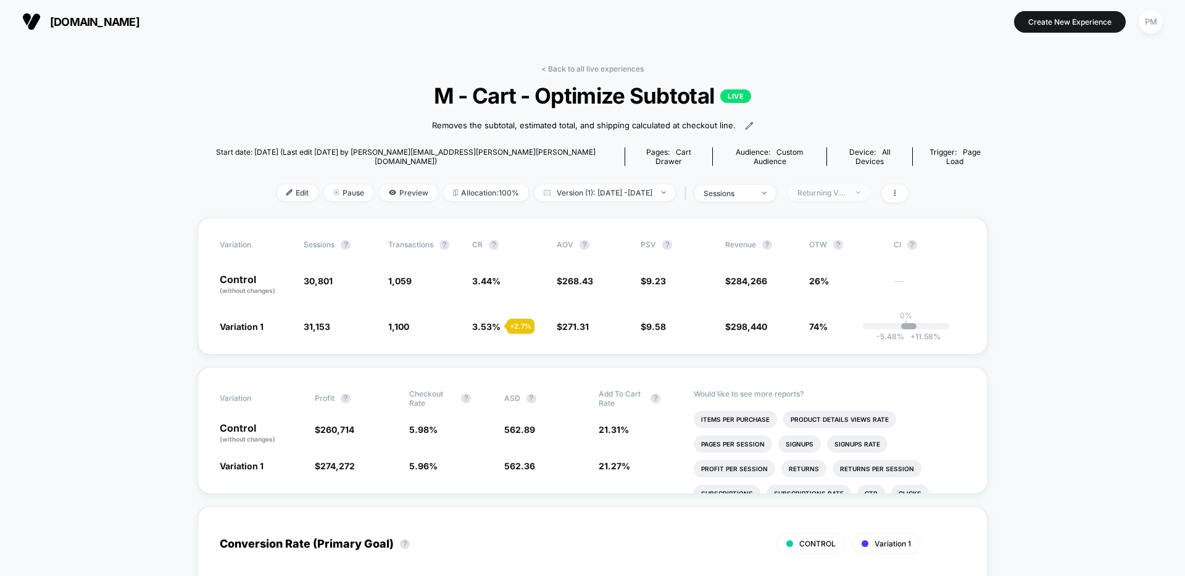
click at [839, 188] on div "Returning Visitors" at bounding box center [821, 192] width 49 height 9
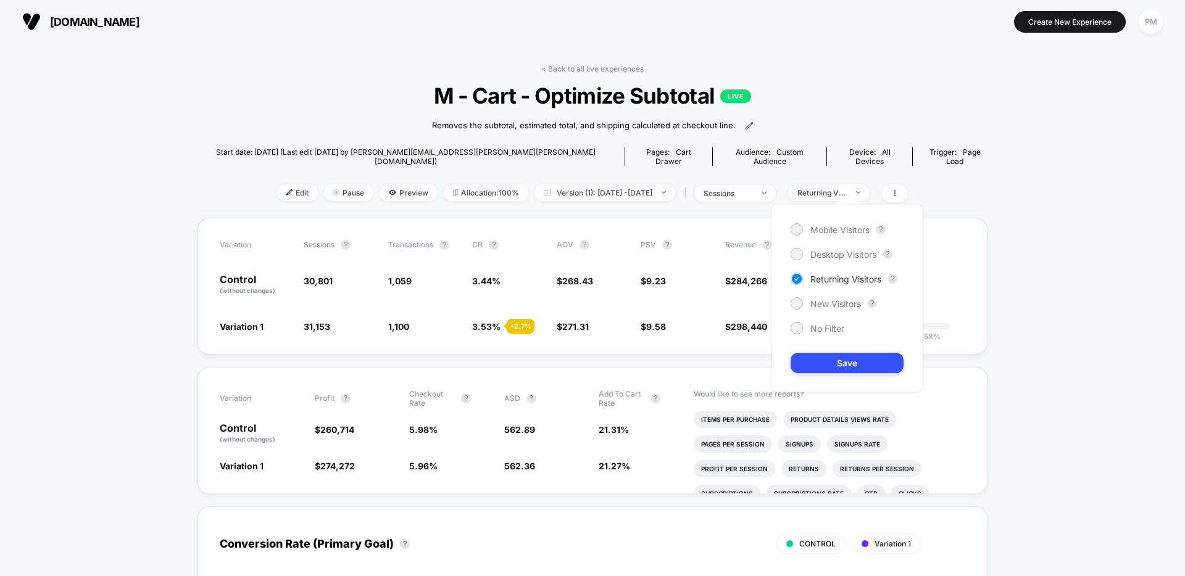
click at [796, 296] on div "Mobile Visitors ? Desktop Visitors ? Returning Visitors ? New Visitors ? No Fil…" at bounding box center [846, 298] width 151 height 188
click at [796, 304] on div at bounding box center [796, 303] width 9 height 9
click at [823, 362] on button "Save" at bounding box center [847, 363] width 113 height 20
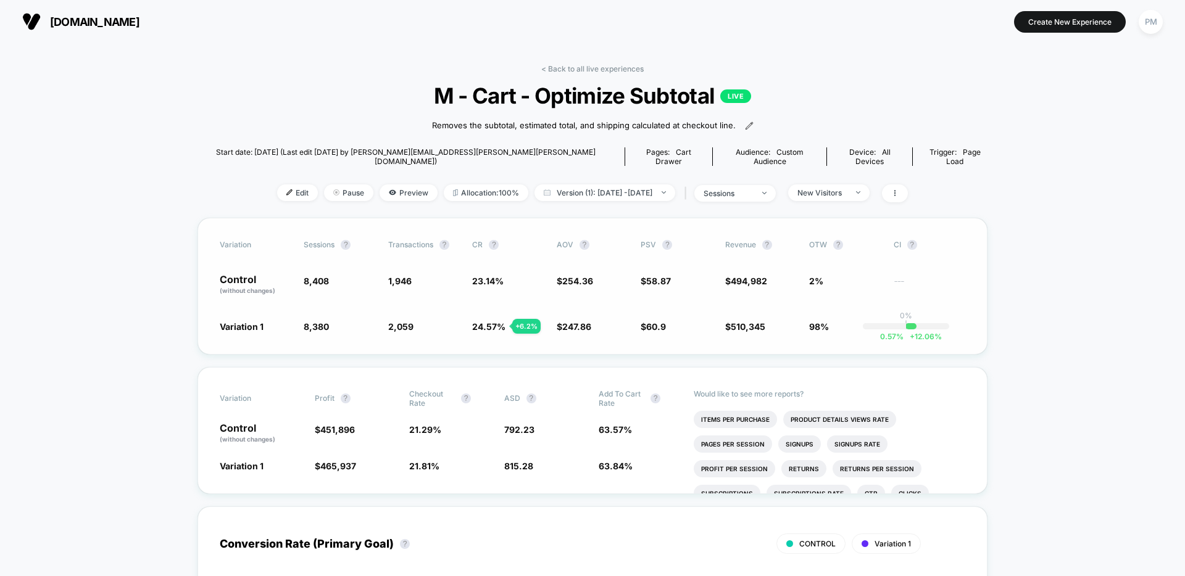
click at [634, 320] on div "Variation 1 8,380 - 0.33 % 2,059 + 6.2 % 24.57 % + 6.2 % $ 247.86 - 2.6 % $ 60.…" at bounding box center [592, 326] width 745 height 12
click at [557, 328] on div "Variation Sessions ? Transactions ? CR ? AOV ? PSV ? Revenue ? OTW ? CI ? Contr…" at bounding box center [592, 286] width 790 height 137
click at [759, 189] on span "sessions" at bounding box center [734, 193] width 81 height 17
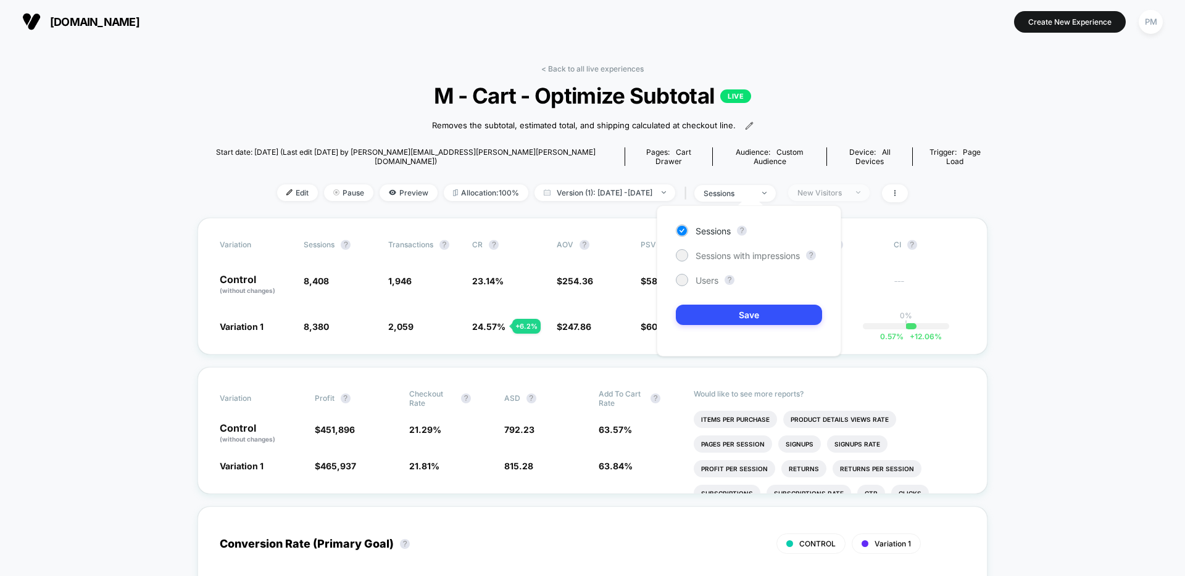
click at [847, 188] on div "New Visitors" at bounding box center [821, 192] width 49 height 9
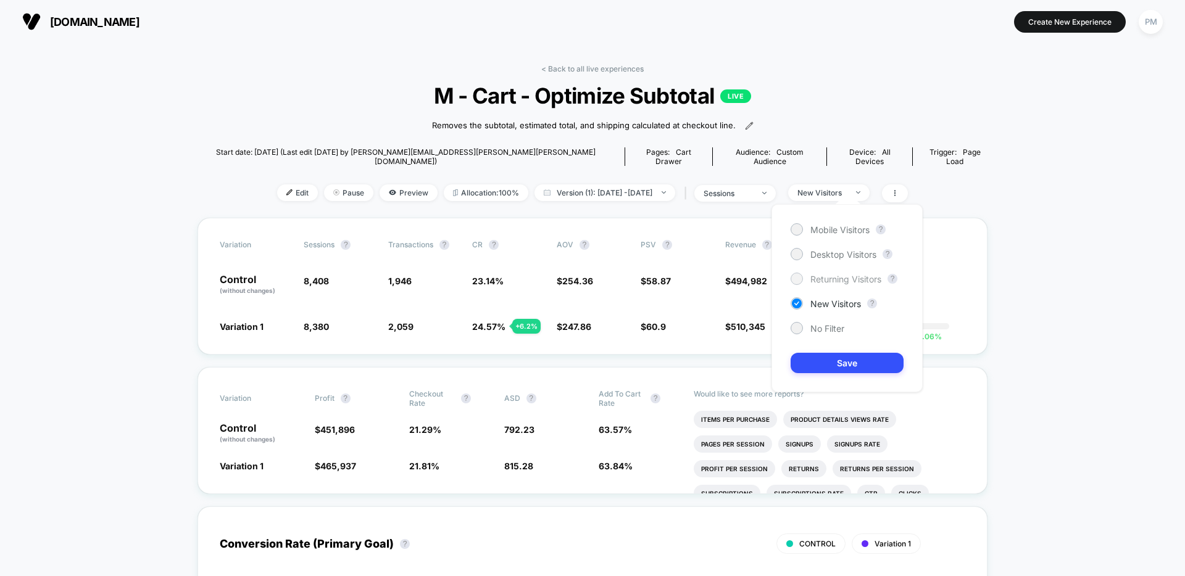
click at [797, 281] on div at bounding box center [796, 278] width 9 height 9
click at [823, 360] on button "Save" at bounding box center [847, 363] width 113 height 20
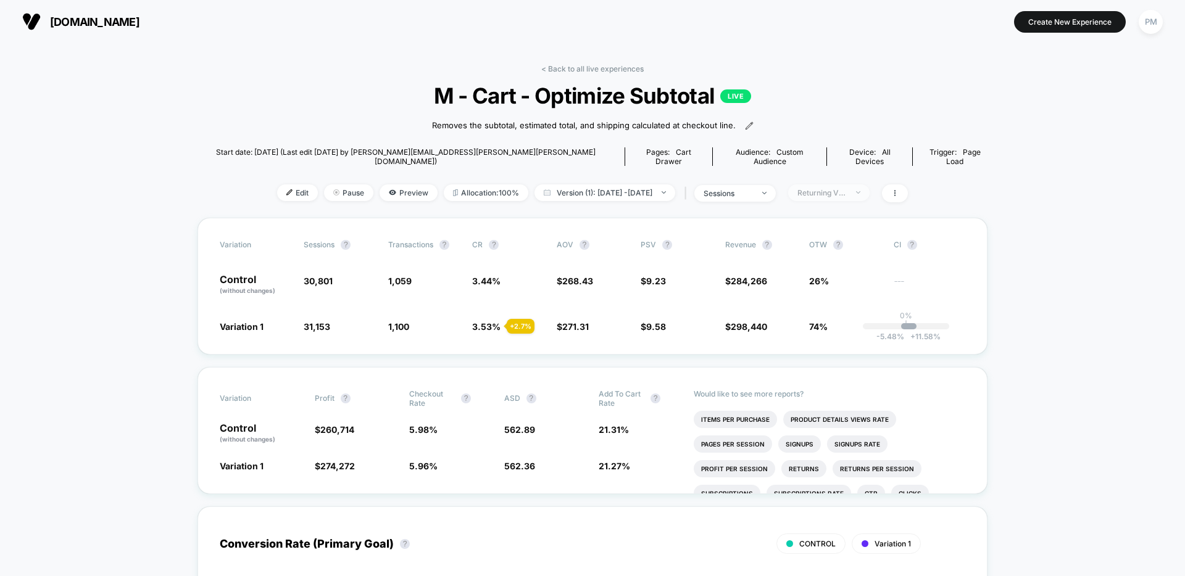
click at [832, 188] on div "Returning Visitors" at bounding box center [821, 192] width 49 height 9
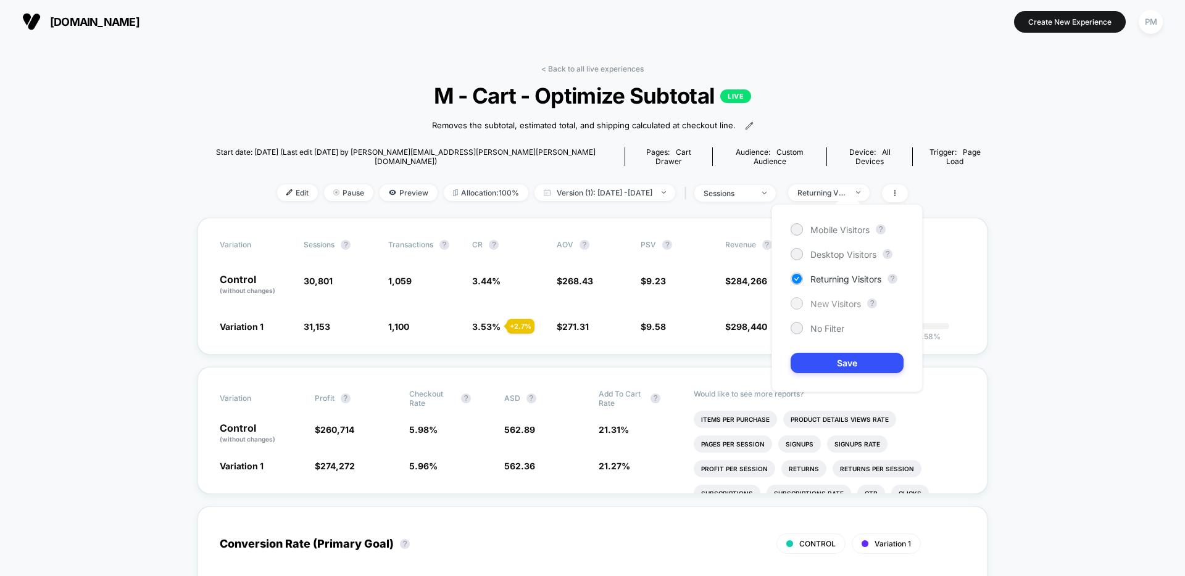
click at [807, 302] on div "New Visitors" at bounding box center [826, 303] width 70 height 12
click at [807, 364] on button "Save" at bounding box center [847, 363] width 113 height 20
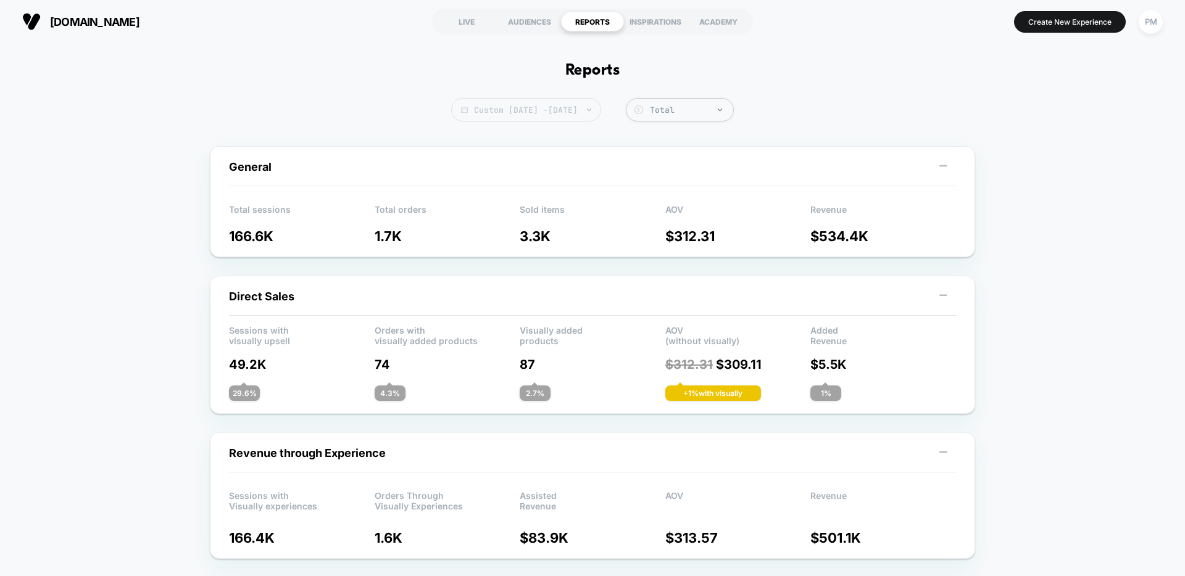
click at [591, 116] on span "Custom Aug 31, 2025 - Sep 3, 2025" at bounding box center [526, 109] width 150 height 23
select select "*"
select select "****"
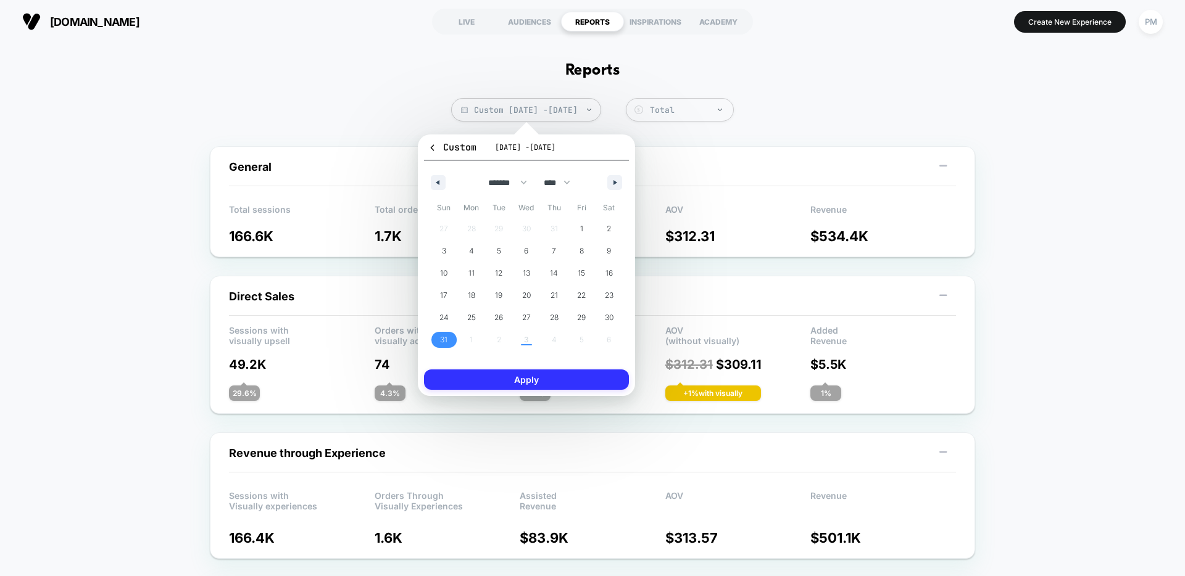
click at [566, 376] on button "Apply" at bounding box center [526, 380] width 205 height 20
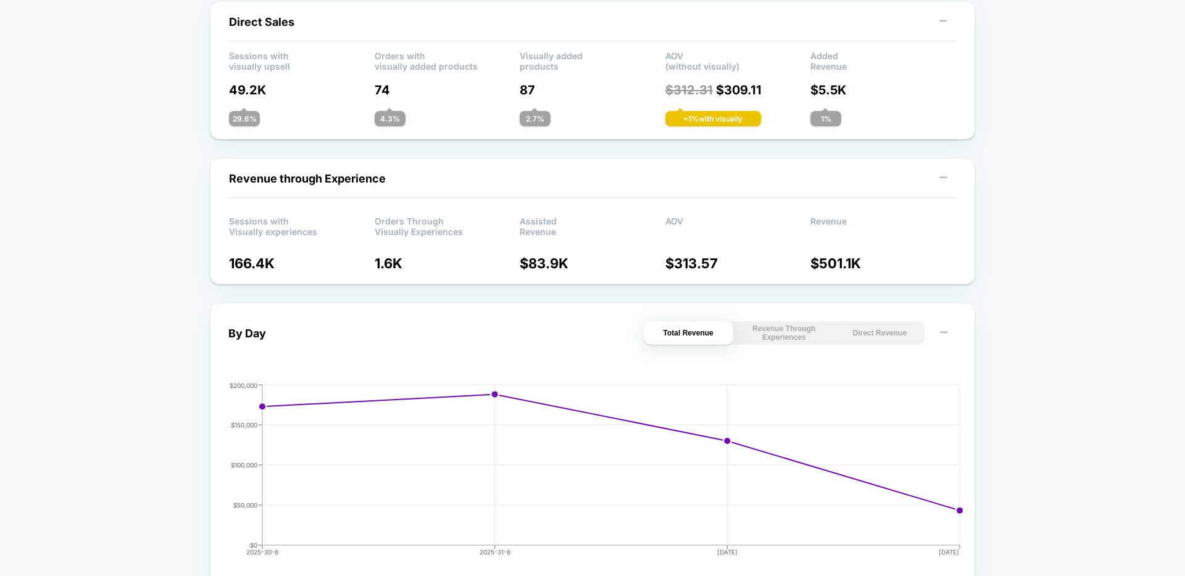
scroll to position [597, 0]
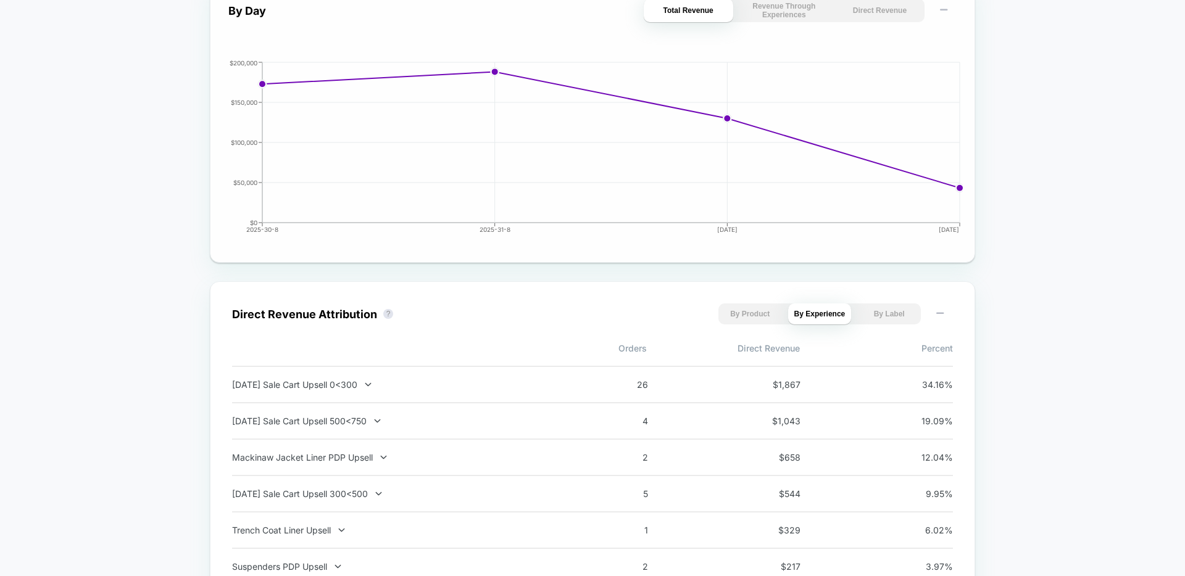
click at [874, 17] on button "Direct Revenue" at bounding box center [879, 10] width 89 height 23
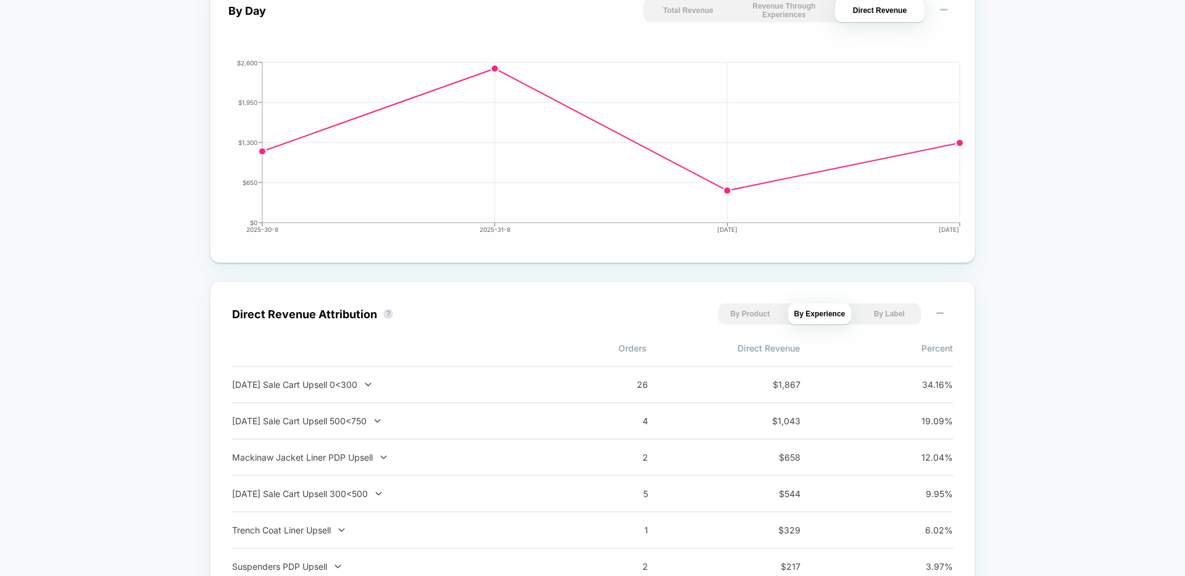
click at [689, 5] on button "Total Revenue" at bounding box center [688, 10] width 89 height 23
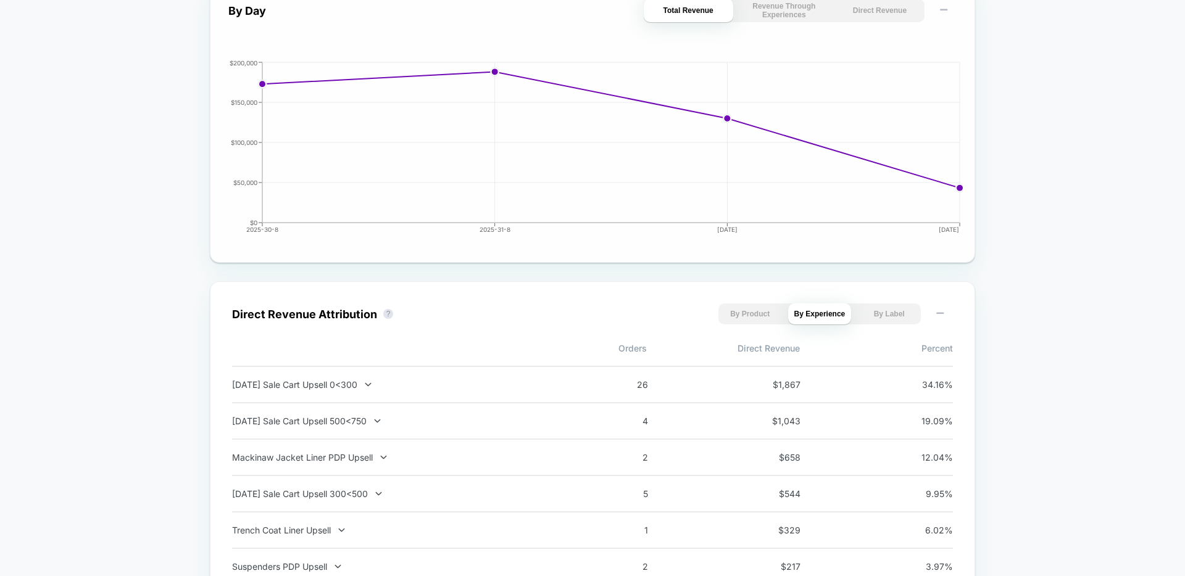
click at [884, 13] on button "Direct Revenue" at bounding box center [879, 10] width 89 height 23
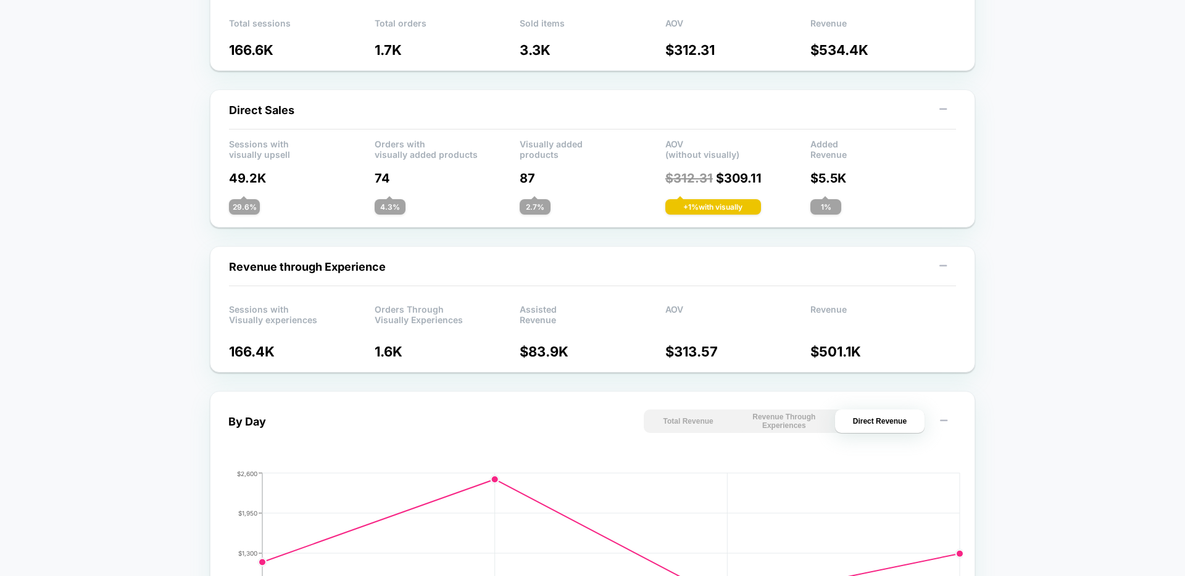
scroll to position [0, 0]
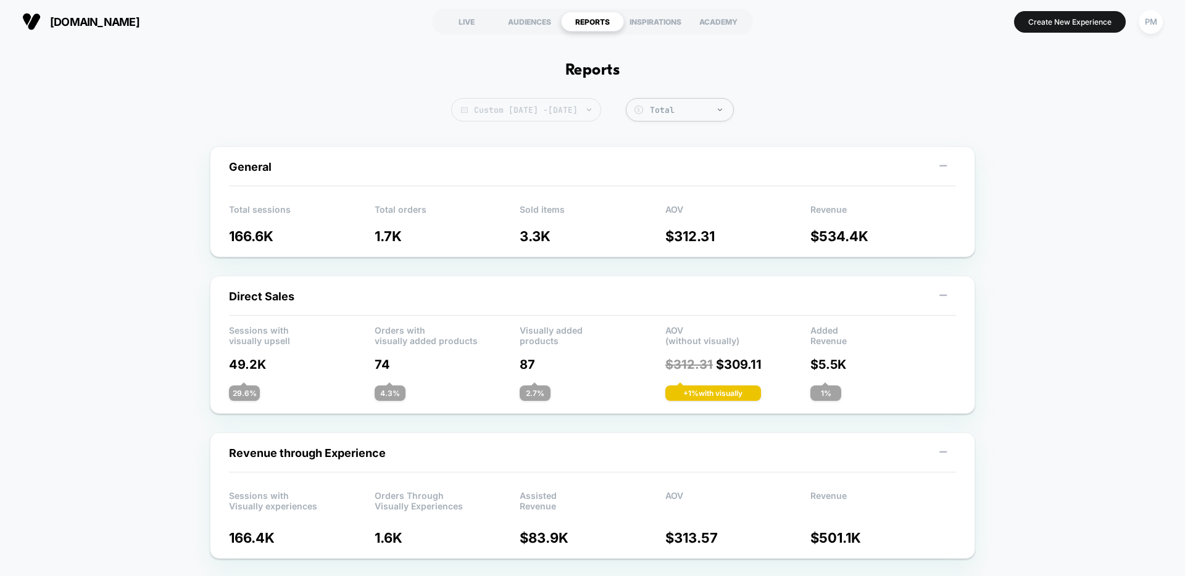
click at [526, 105] on span "Custom Aug 31, 2025 - Sep 3, 2025" at bounding box center [526, 109] width 150 height 23
select select "*"
select select "****"
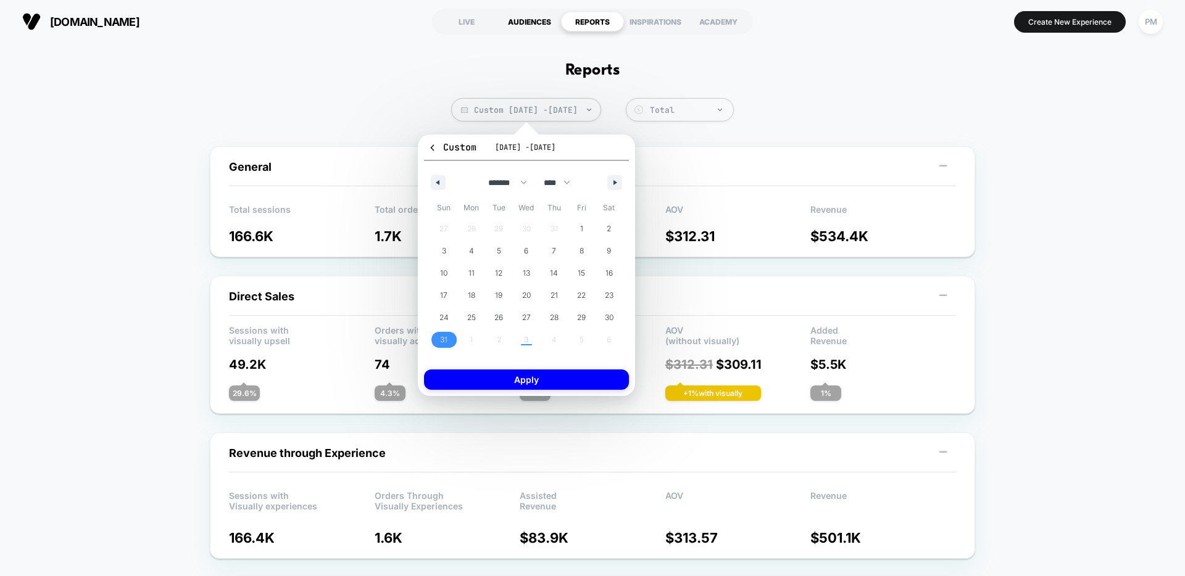
click at [505, 25] on div "AUDIENCES" at bounding box center [529, 22] width 63 height 20
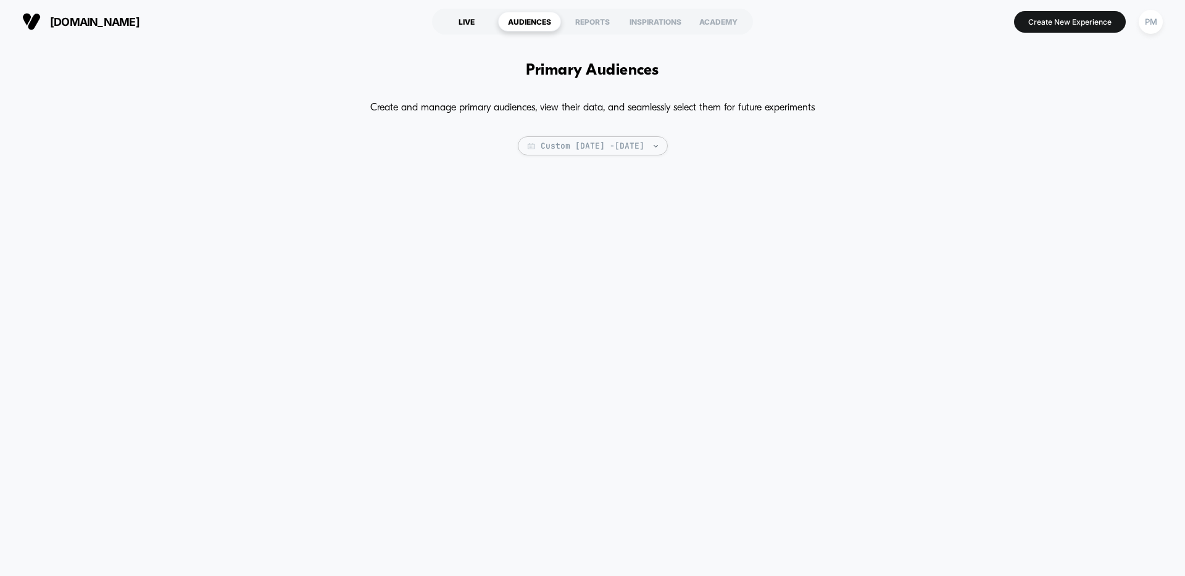
click at [468, 21] on div "LIVE" at bounding box center [466, 22] width 63 height 20
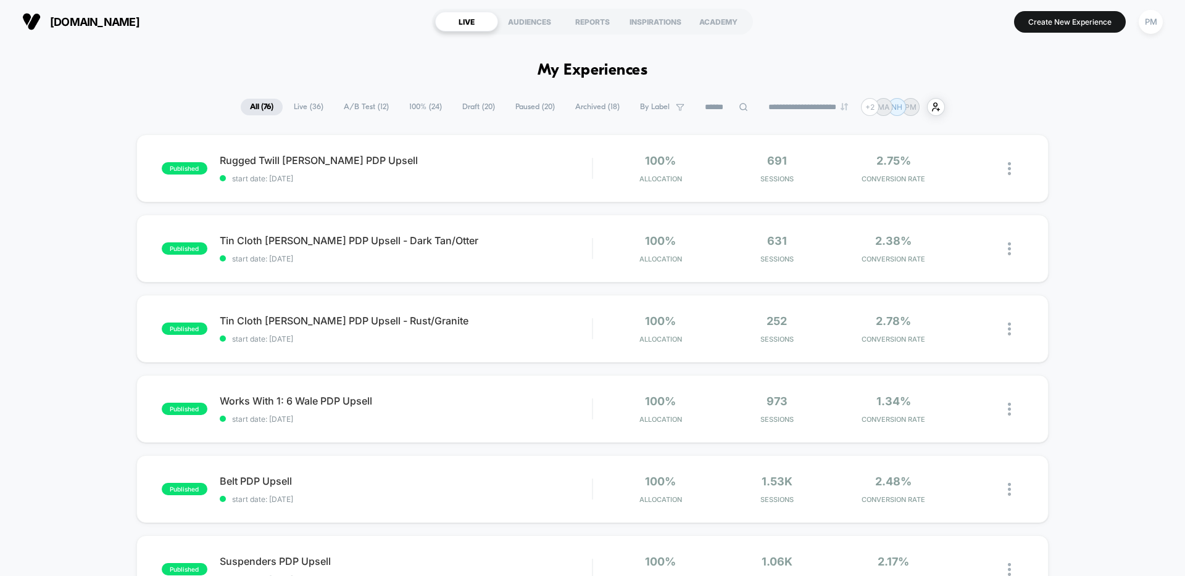
click at [366, 116] on div "**********" at bounding box center [593, 107] width 704 height 18
click at [360, 109] on span "A/B Test ( 12 )" at bounding box center [366, 107] width 64 height 17
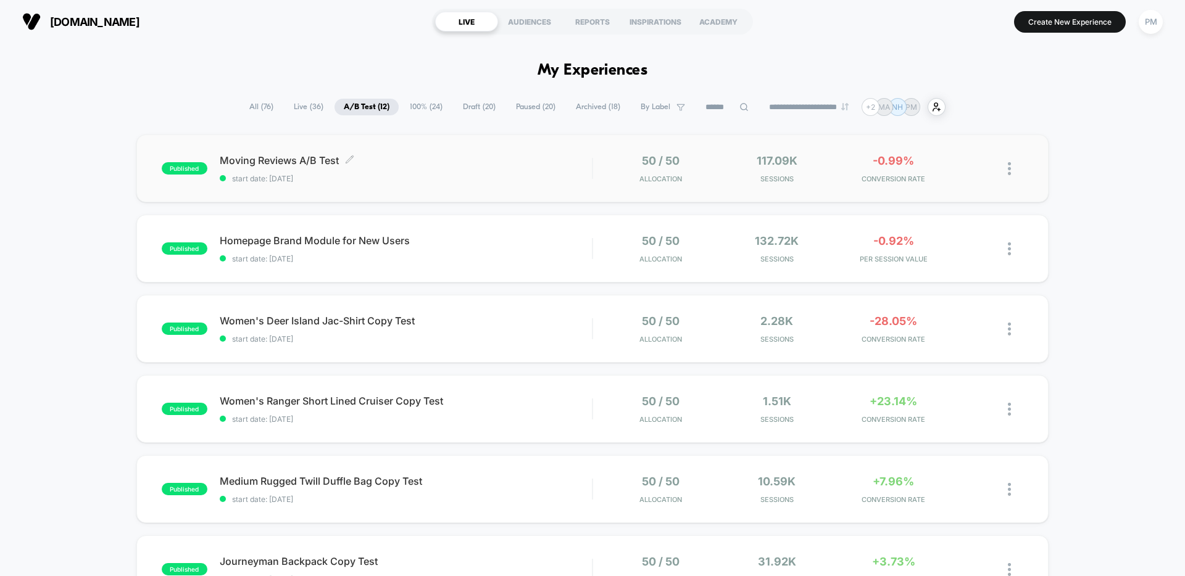
click at [426, 164] on span "Moving Reviews A/B Test Click to edit experience details" at bounding box center [406, 160] width 372 height 12
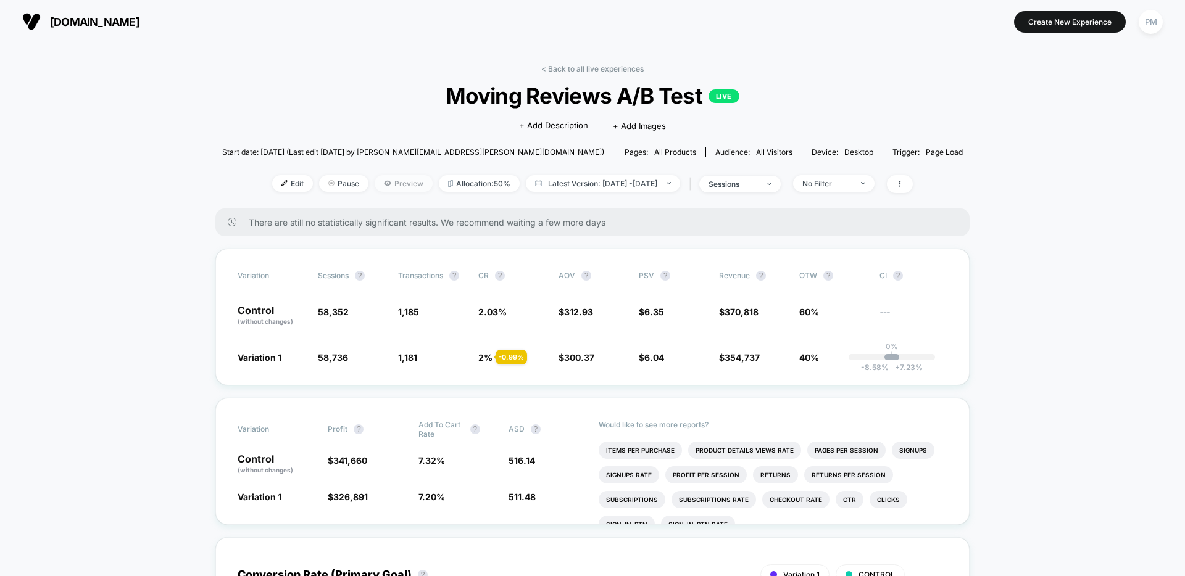
click at [381, 179] on span "Preview" at bounding box center [404, 183] width 58 height 17
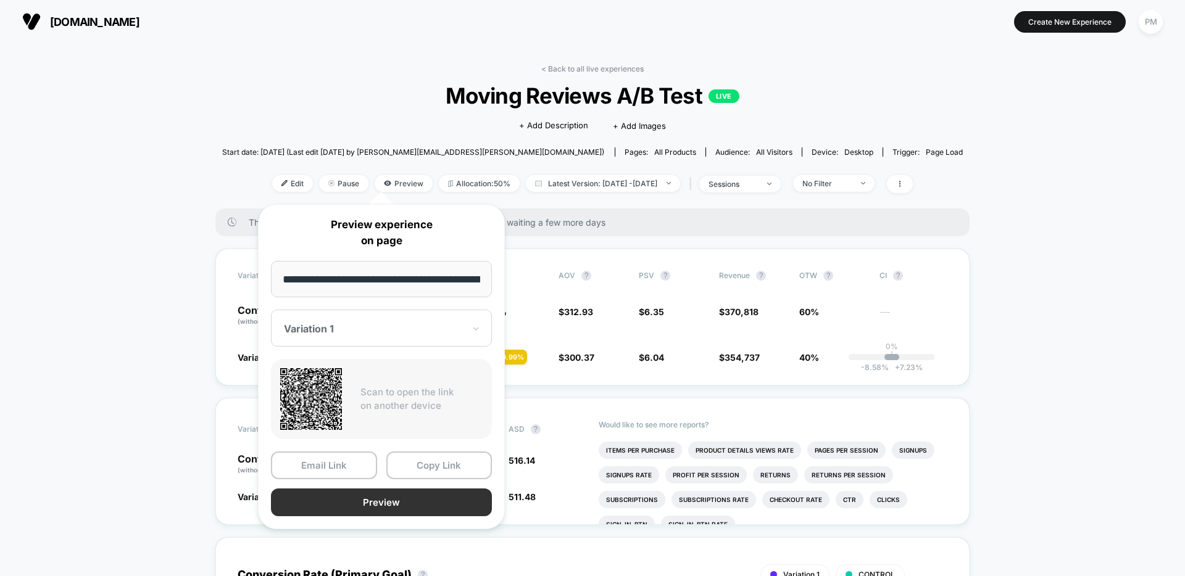
click at [348, 502] on button "Preview" at bounding box center [381, 503] width 221 height 28
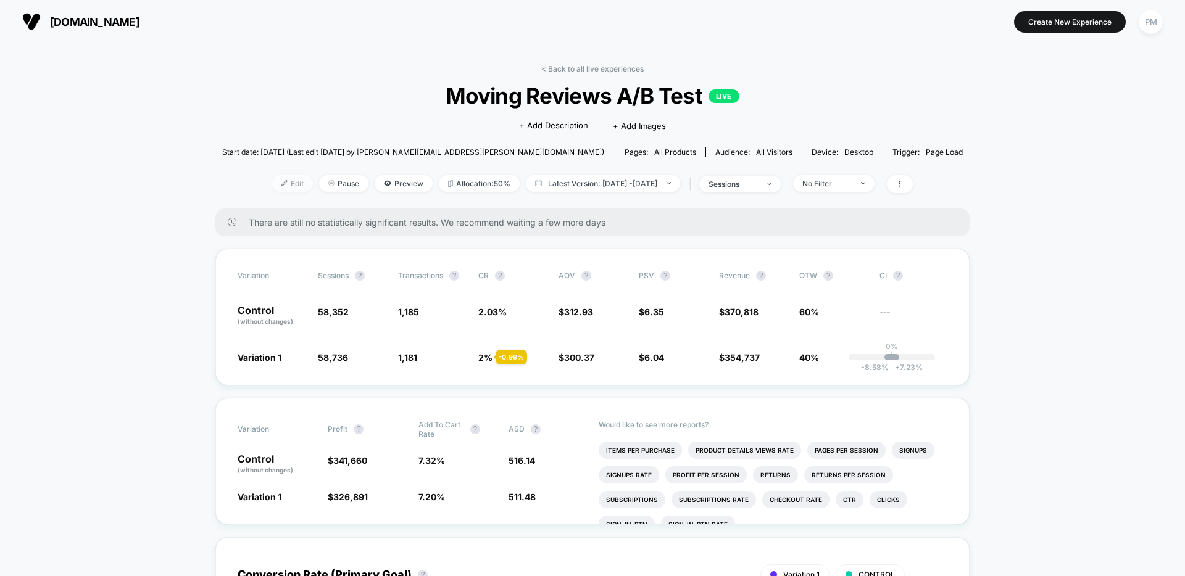
click at [273, 181] on span "Edit" at bounding box center [292, 183] width 41 height 17
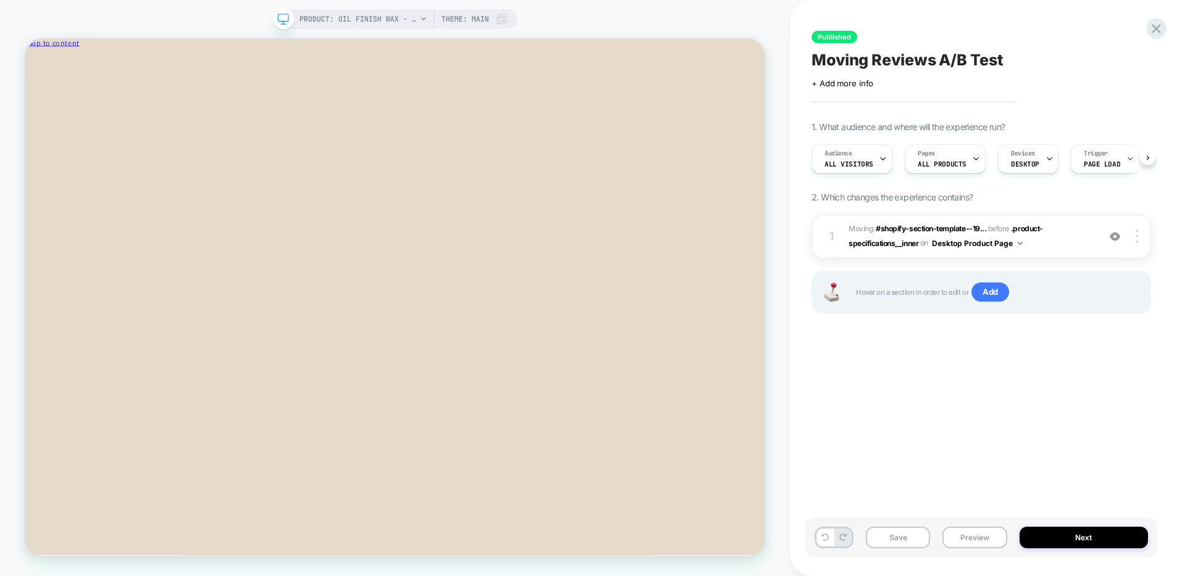
scroll to position [0, 1]
click at [80, 62] on icon "Close" at bounding box center [80, 65] width 0 height 9
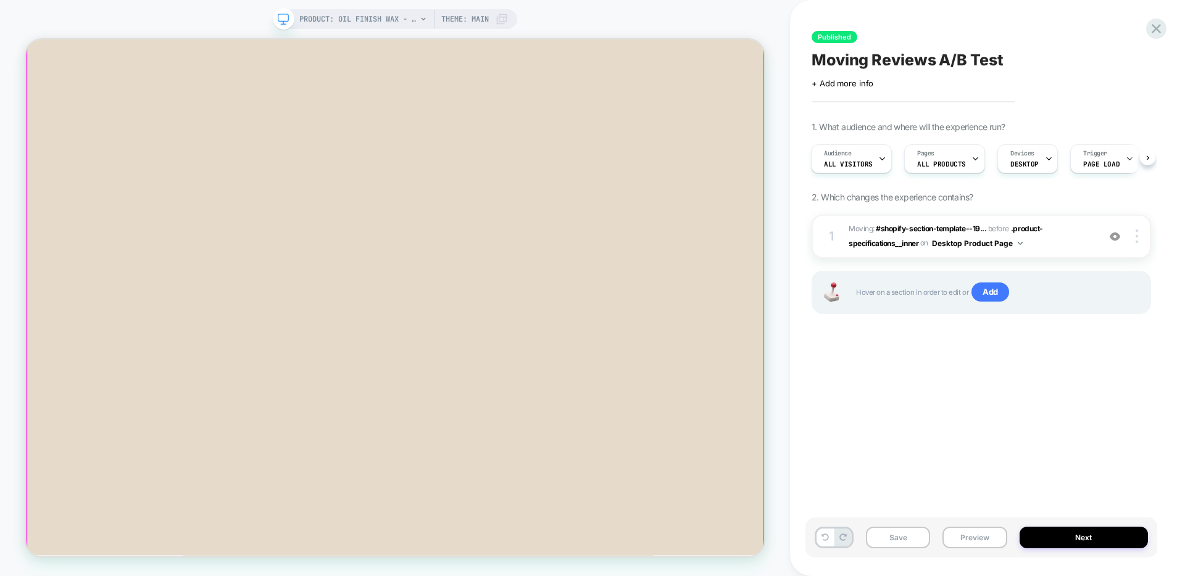
scroll to position [718, 0]
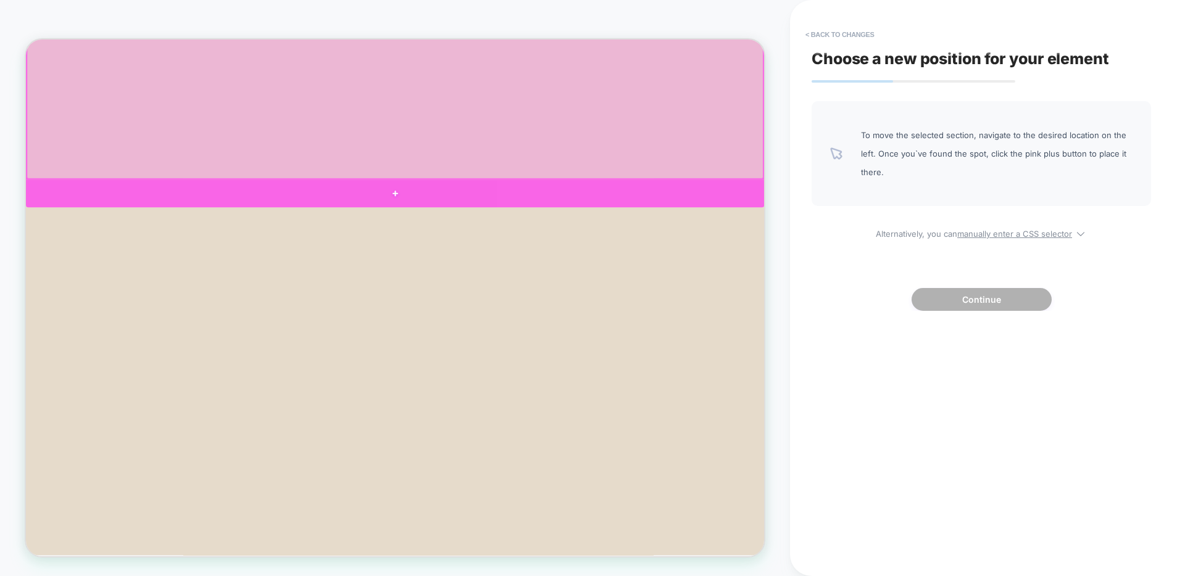
click at [479, 238] on div at bounding box center [518, 244] width 984 height 37
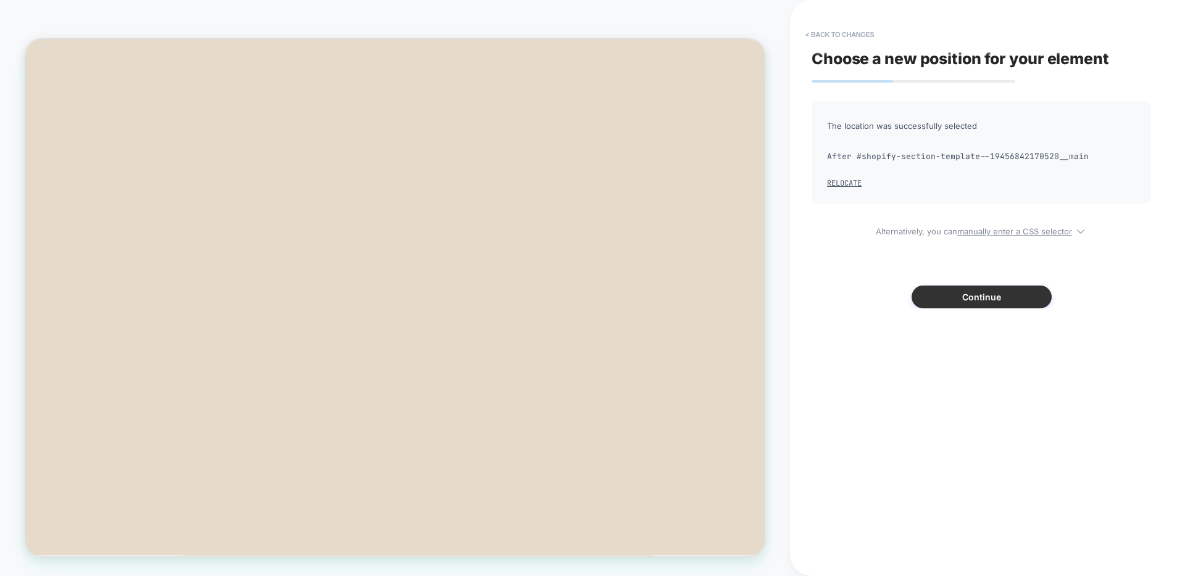
click at [935, 293] on button "Continue" at bounding box center [981, 297] width 140 height 23
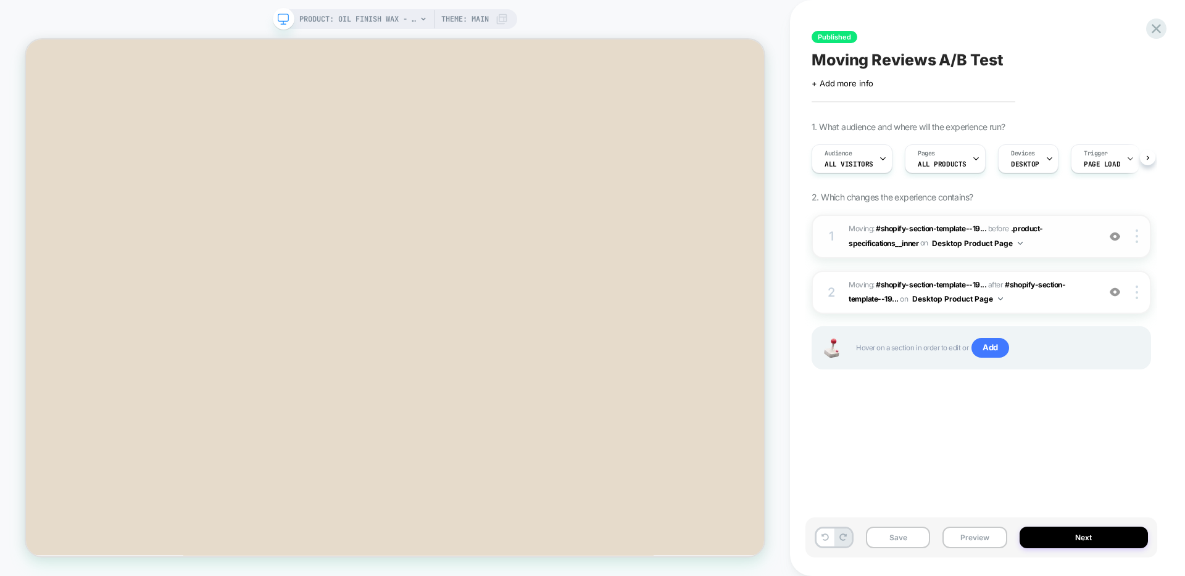
scroll to position [0, 1]
click at [986, 541] on button "Preview" at bounding box center [974, 538] width 64 height 22
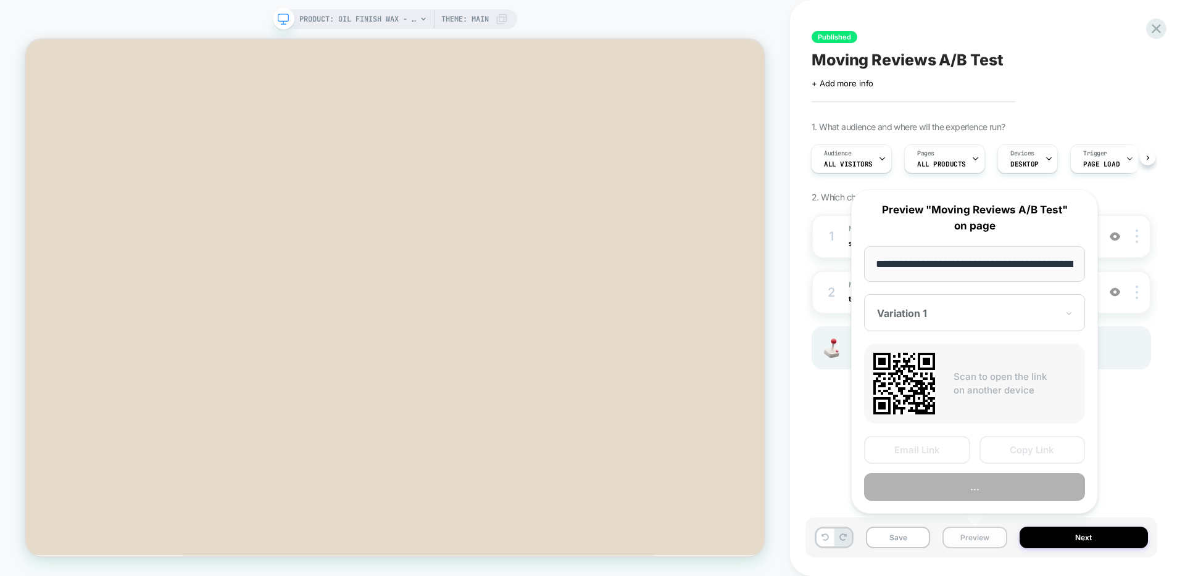
scroll to position [0, 182]
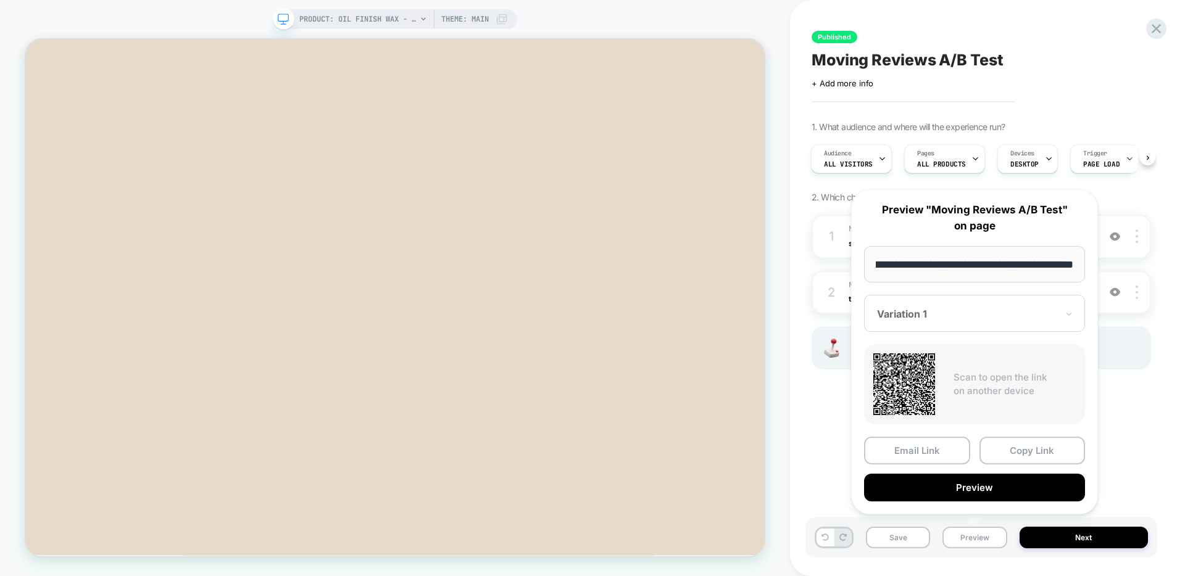
click at [843, 441] on div "**********" at bounding box center [975, 352] width 272 height 350
click at [938, 480] on button "Preview" at bounding box center [974, 488] width 221 height 28
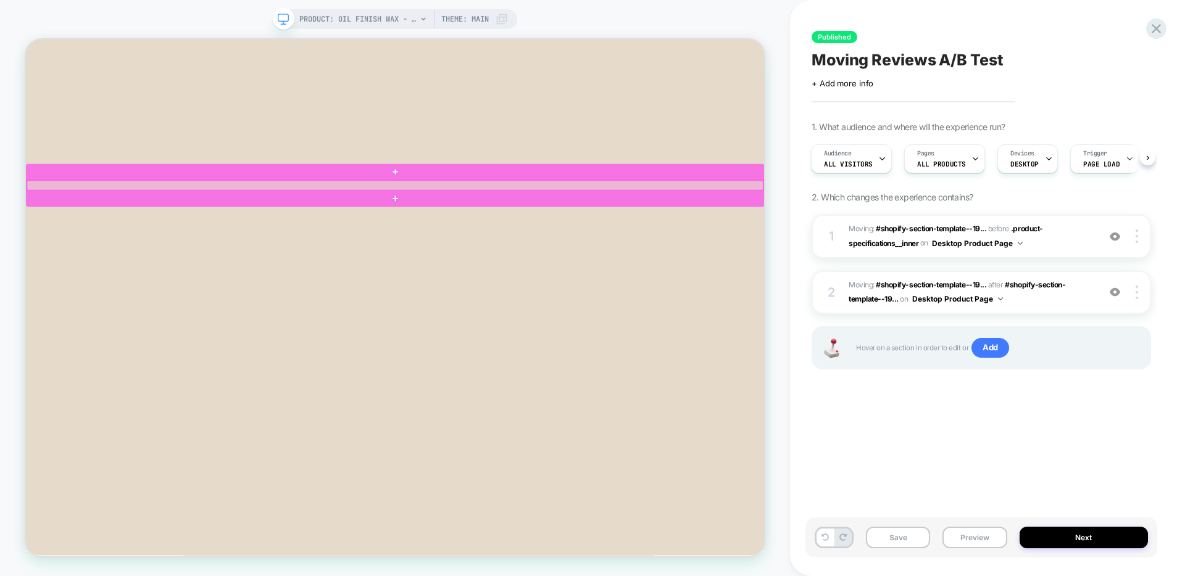
click at [758, 232] on div at bounding box center [518, 234] width 982 height 13
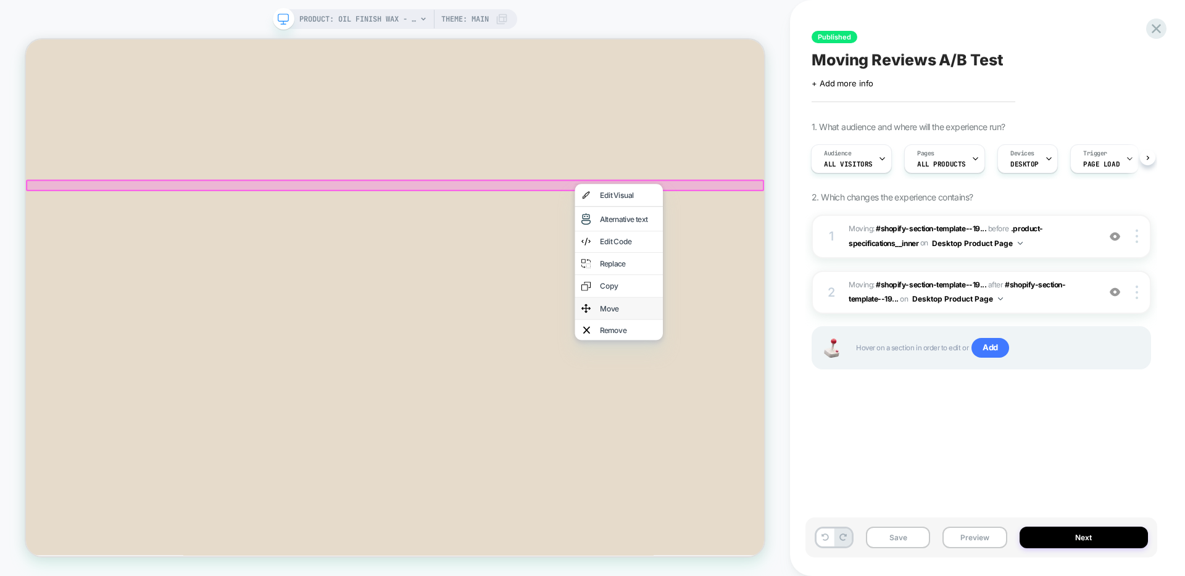
click at [816, 394] on div "Move" at bounding box center [828, 399] width 75 height 10
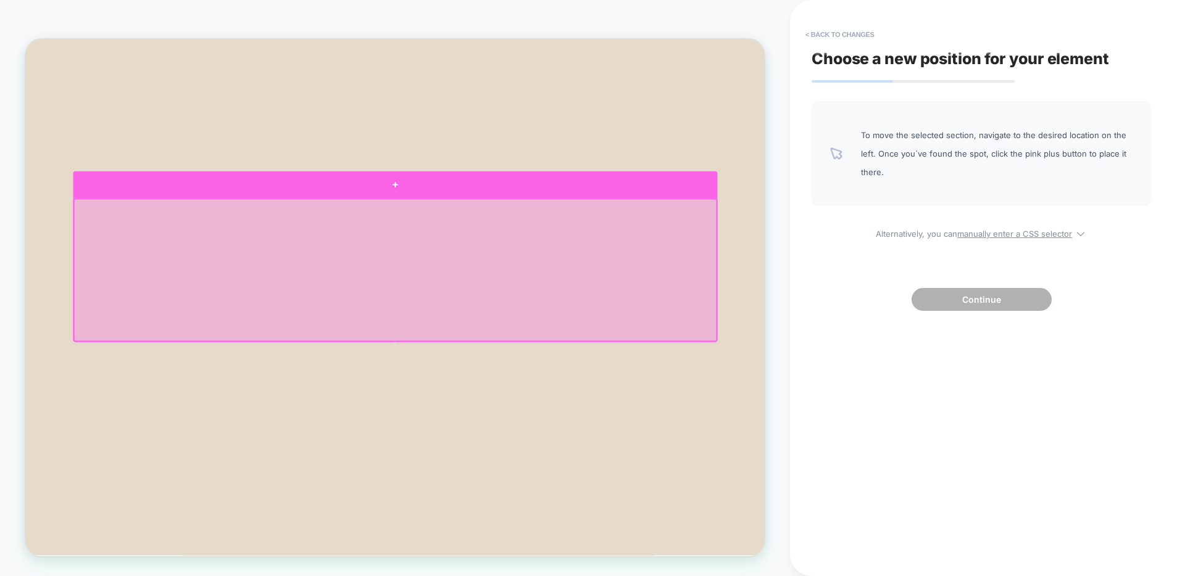
click at [625, 245] on div at bounding box center [518, 233] width 859 height 36
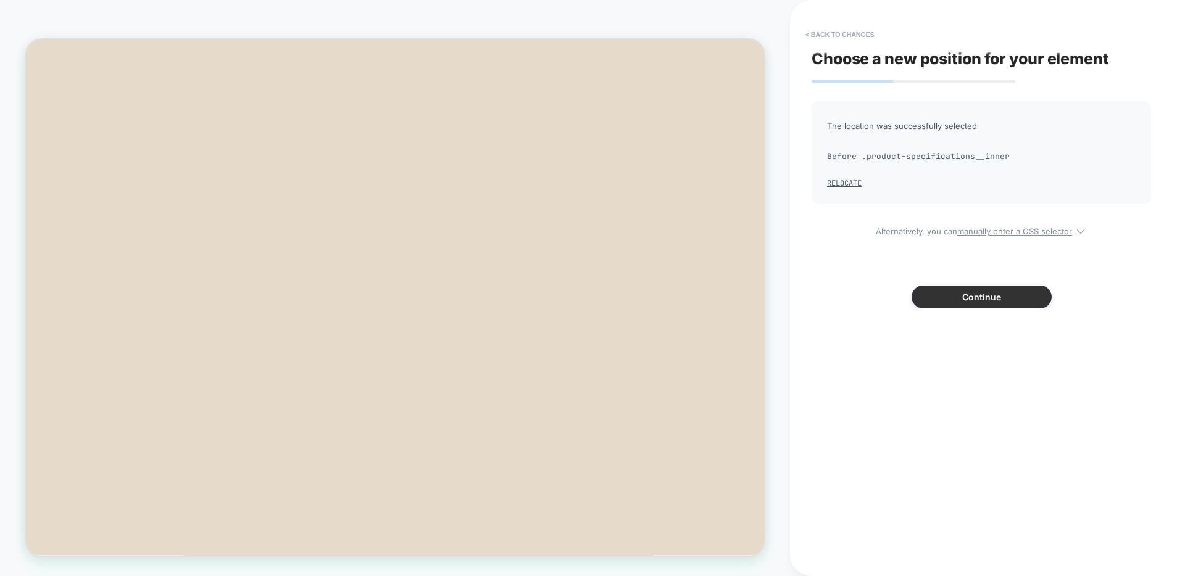
click at [966, 301] on button "Continue" at bounding box center [981, 297] width 140 height 23
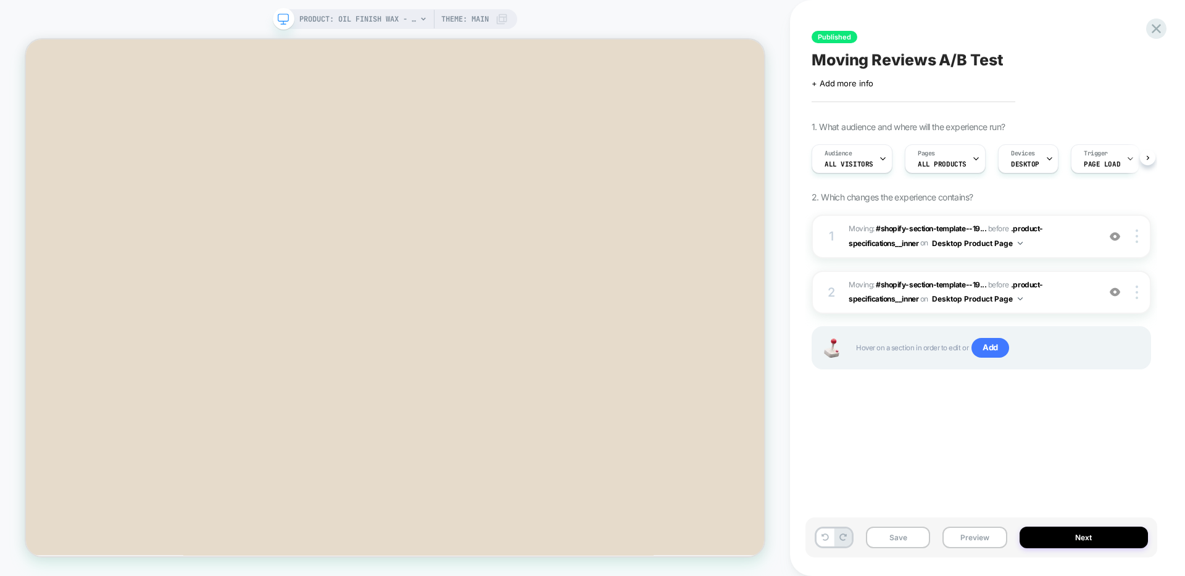
scroll to position [0, 1]
click at [966, 539] on button "Preview" at bounding box center [974, 538] width 64 height 22
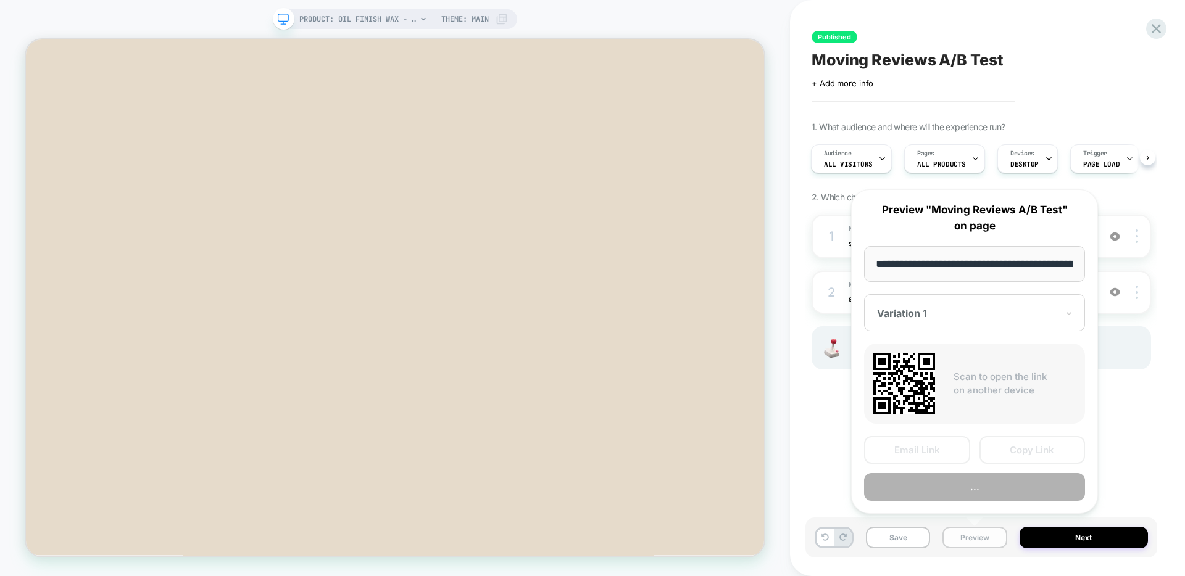
scroll to position [0, 182]
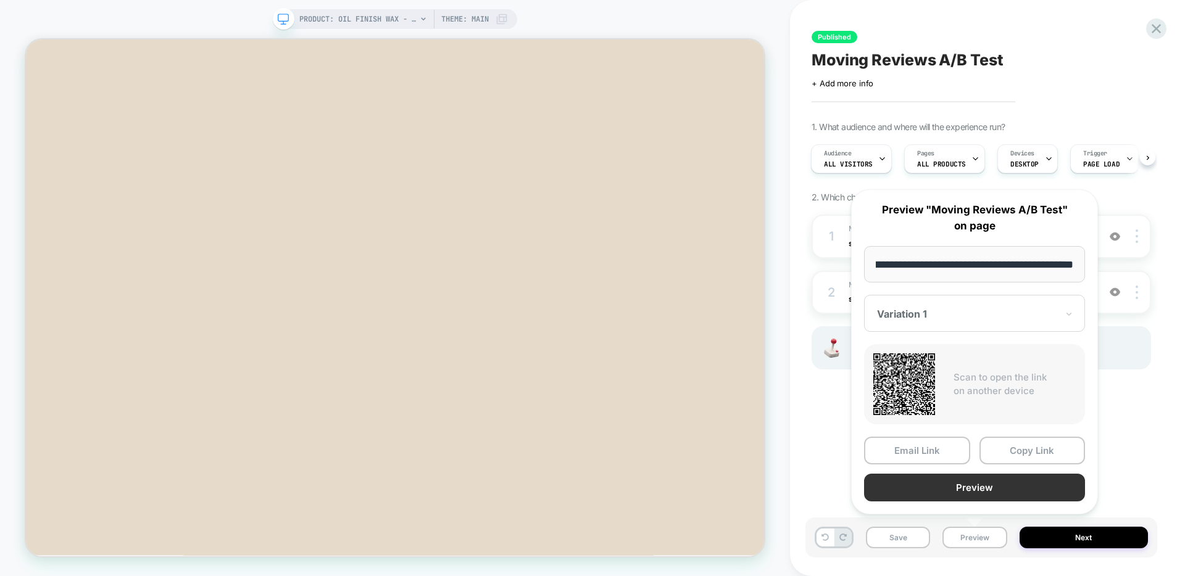
click at [924, 500] on button "Preview" at bounding box center [974, 488] width 221 height 28
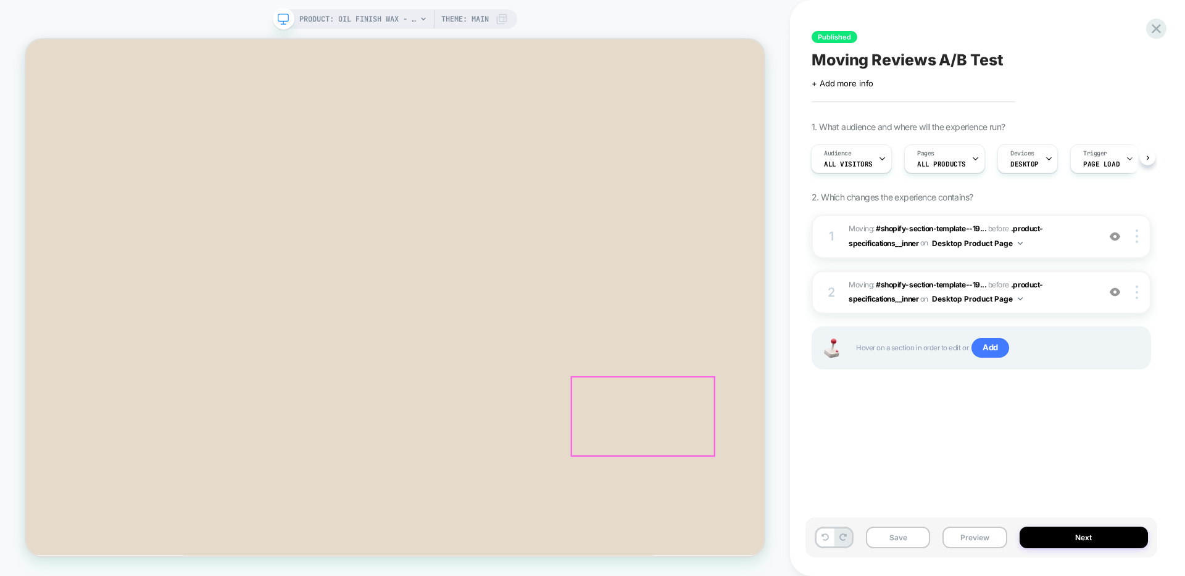
scroll to position [307, 0]
click at [1161, 35] on icon at bounding box center [1156, 28] width 17 height 17
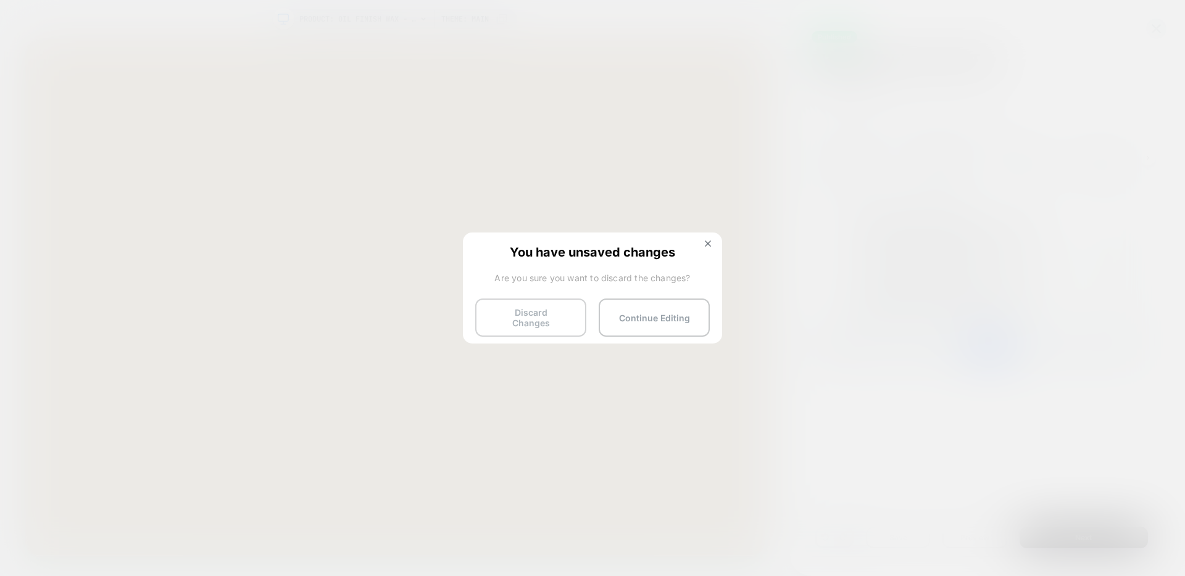
click at [530, 318] on button "Discard Changes" at bounding box center [530, 318] width 111 height 38
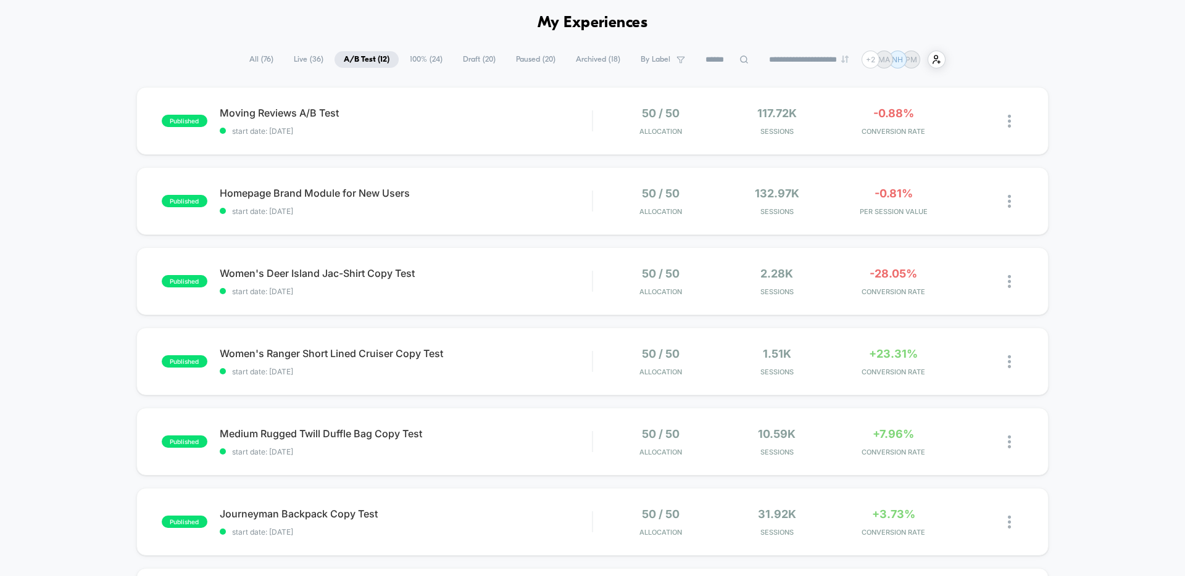
scroll to position [46, 0]
click at [303, 61] on span "Live ( 36 )" at bounding box center [308, 60] width 48 height 17
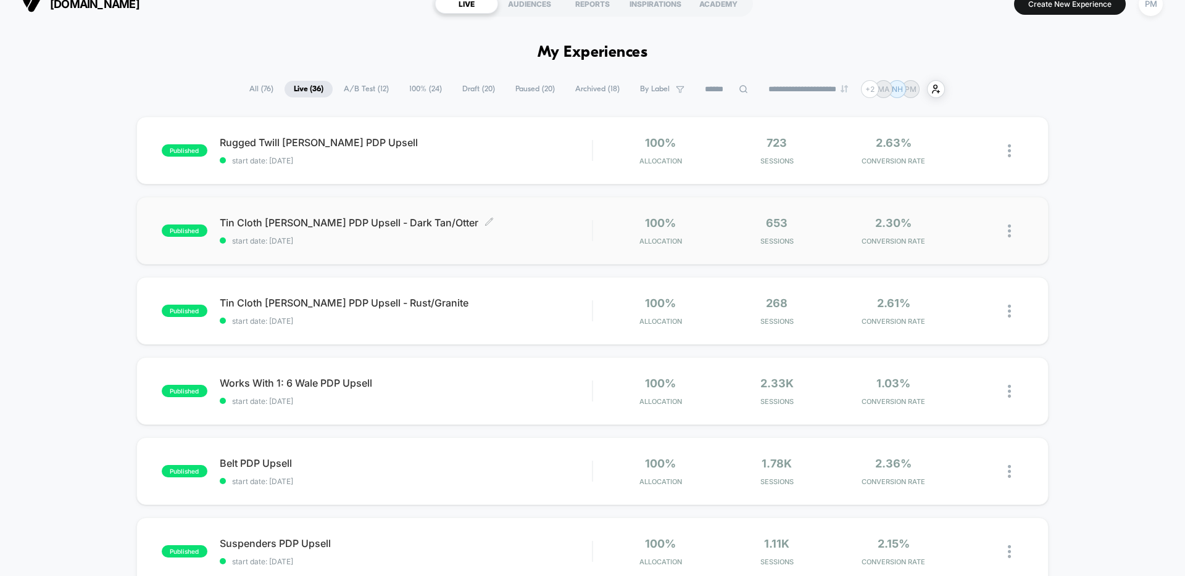
scroll to position [20, 0]
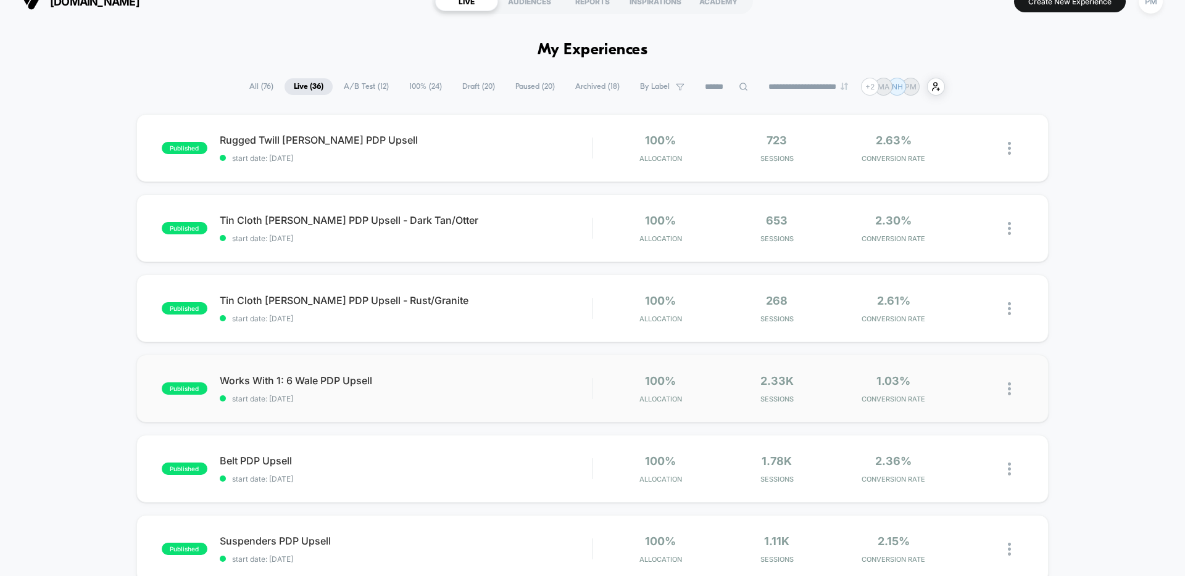
click at [455, 364] on div "published Works With 1: 6 Wale PDP Upsell start date: 9/2/2025 100% Allocation …" at bounding box center [592, 389] width 912 height 68
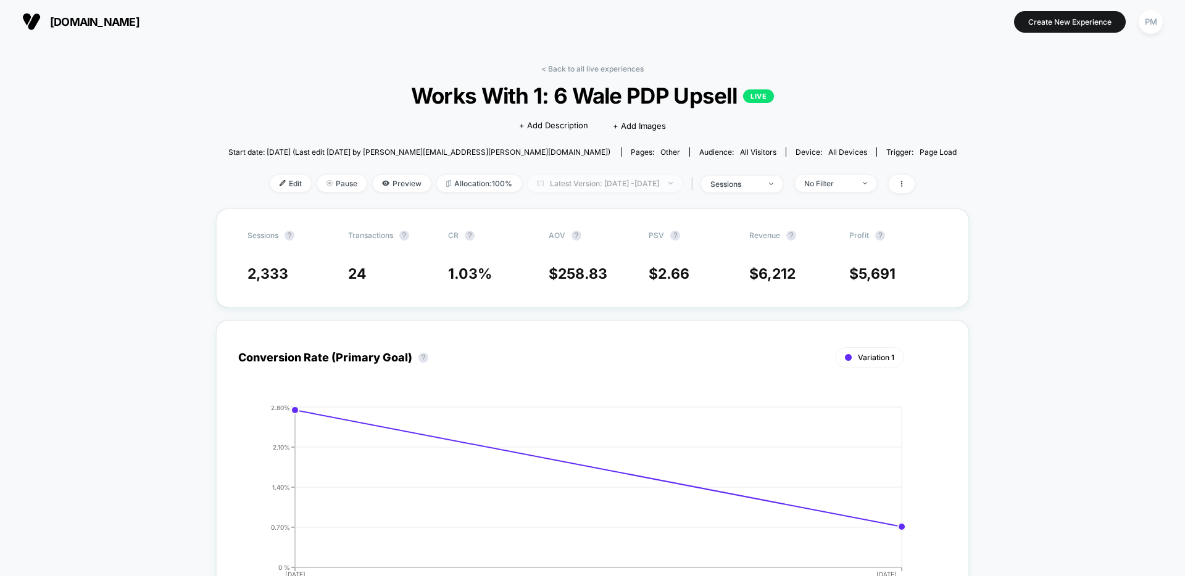
click at [587, 181] on span "Latest Version: Sep 2, 2025 - Sep 3, 2025" at bounding box center [605, 183] width 154 height 17
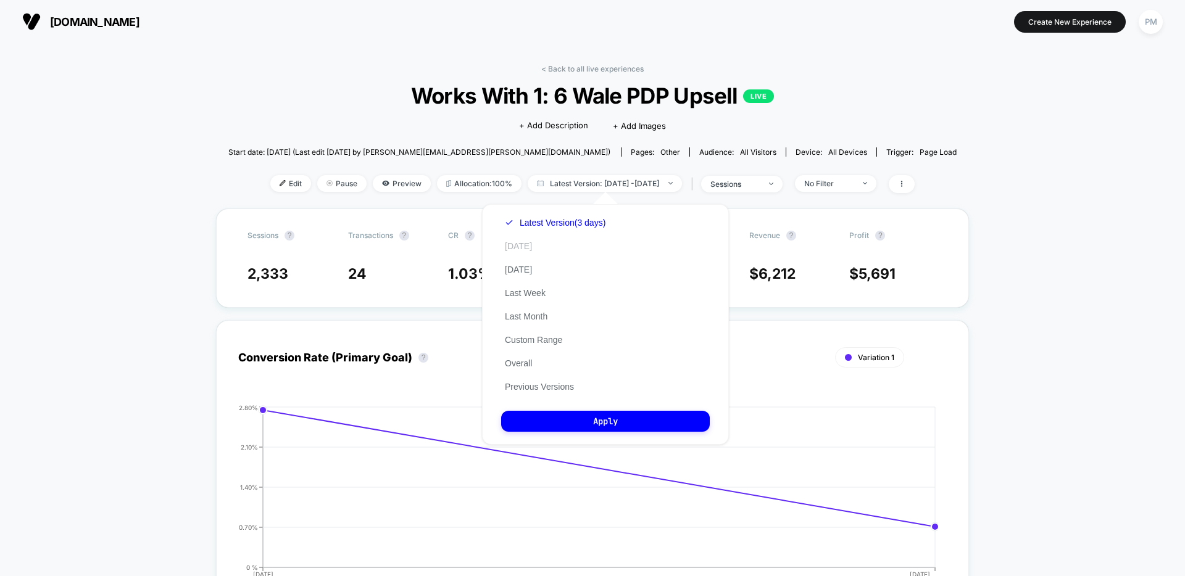
click at [515, 246] on button "[DATE]" at bounding box center [518, 246] width 35 height 11
click at [582, 420] on button "Apply" at bounding box center [605, 421] width 209 height 21
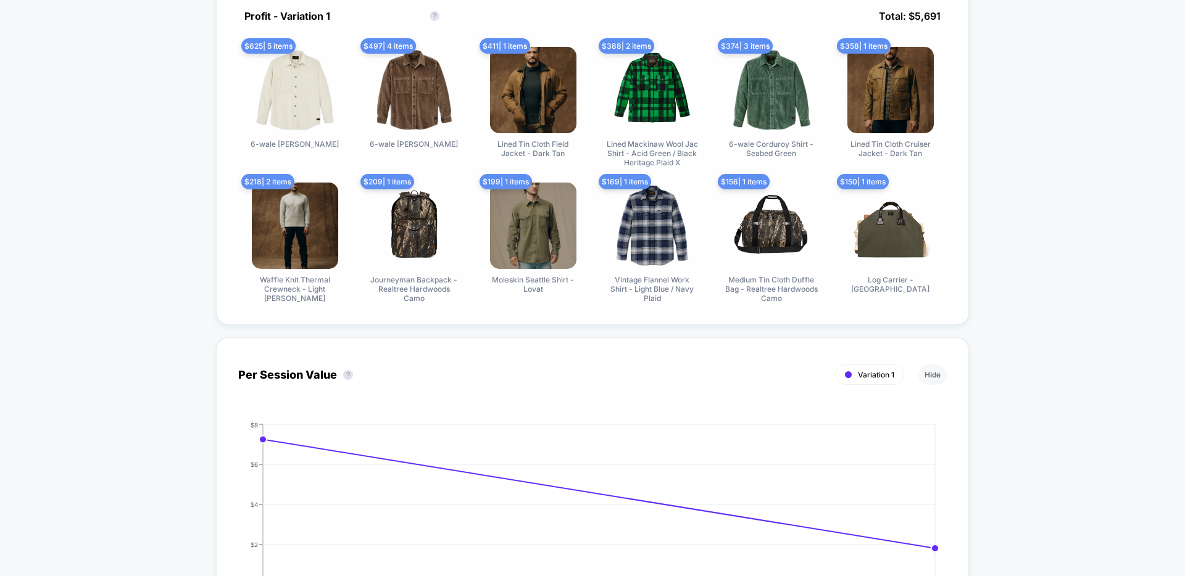
scroll to position [657, 0]
